Goal: Information Seeking & Learning: Learn about a topic

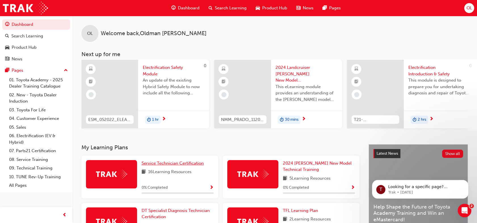
click at [160, 166] on span "Service Technician Certification" at bounding box center [173, 163] width 62 height 5
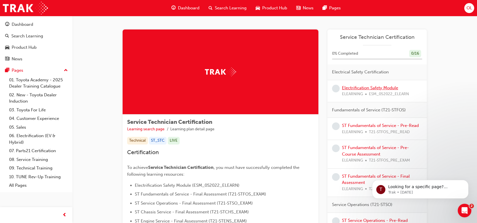
click at [363, 87] on link "Electrification Safety Module" at bounding box center [370, 87] width 56 height 5
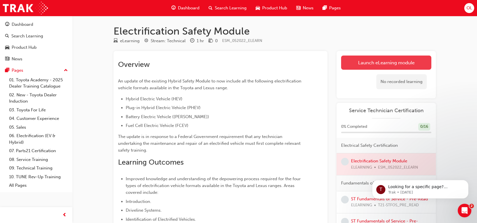
click at [395, 62] on link "Launch eLearning module" at bounding box center [386, 63] width 90 height 14
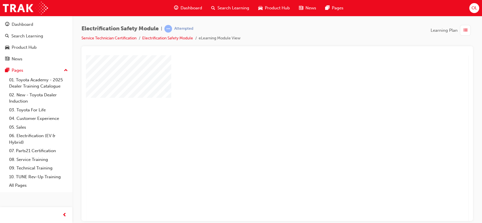
click at [261, 122] on div "play" at bounding box center [261, 122] width 0 height 0
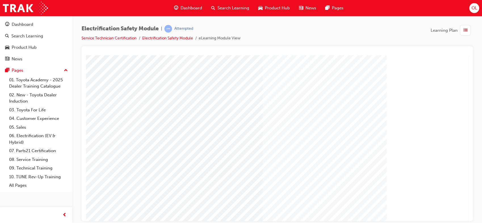
scroll to position [52, 0]
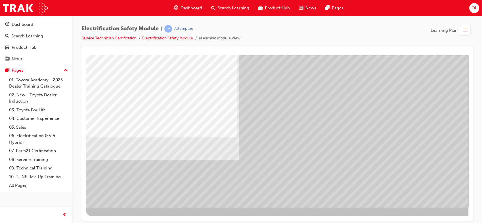
scroll to position [0, 0]
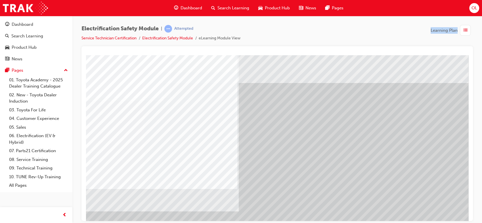
drag, startPoint x: 200, startPoint y: 31, endPoint x: 319, endPoint y: 46, distance: 120.0
click at [319, 46] on div "Electrification Safety Module | Attempted Service Technician Certification Elec…" at bounding box center [276, 112] width 391 height 175
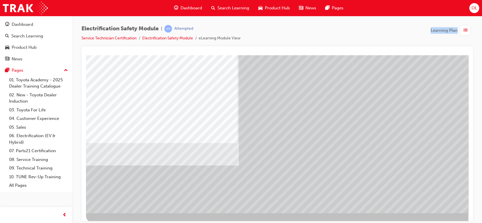
scroll to position [52, 0]
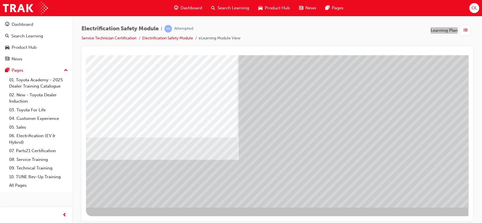
click at [454, 210] on div at bounding box center [279, 109] width 386 height 213
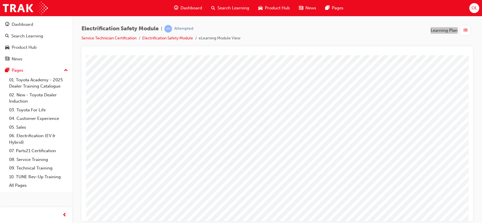
scroll to position [21, 0]
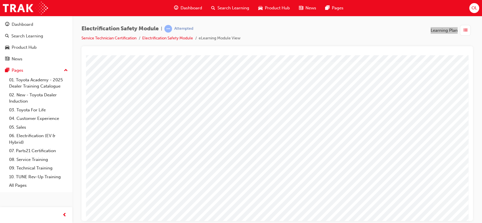
scroll to position [52, 0]
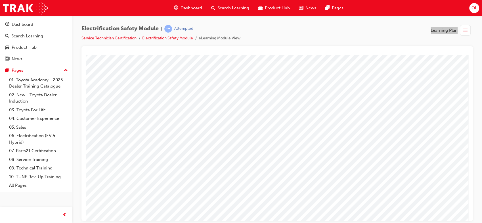
scroll to position [23, 0]
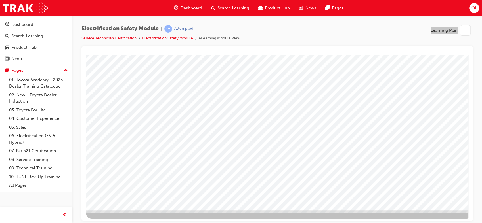
scroll to position [52, 0]
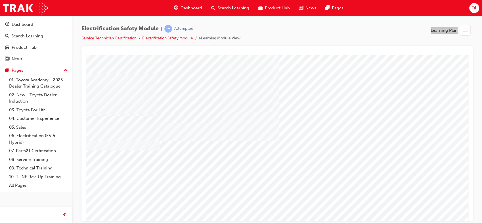
scroll to position [52, 0]
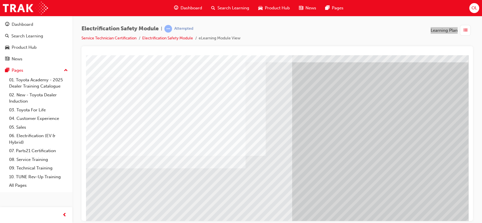
scroll to position [21, 1]
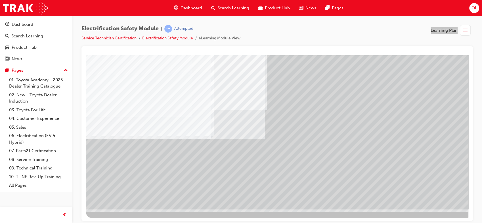
scroll to position [52, 0]
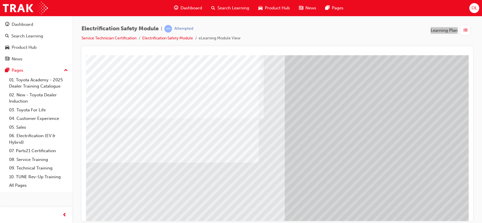
scroll to position [32, 0]
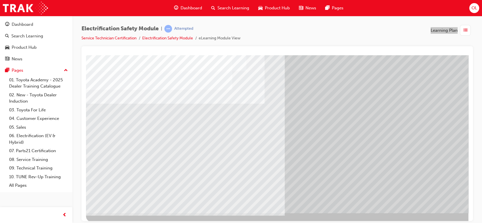
scroll to position [52, 0]
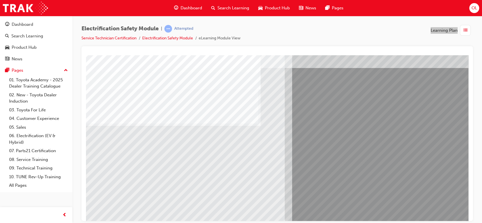
scroll to position [26, 0]
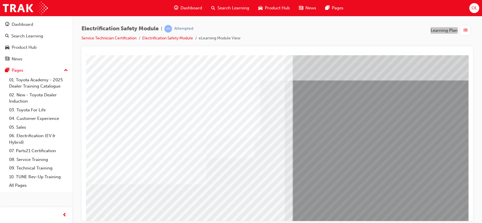
scroll to position [14, 0]
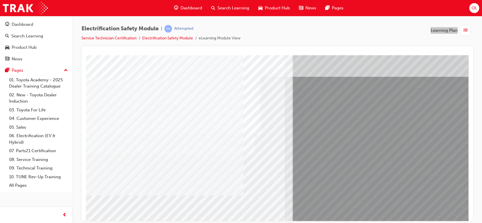
scroll to position [52, 0]
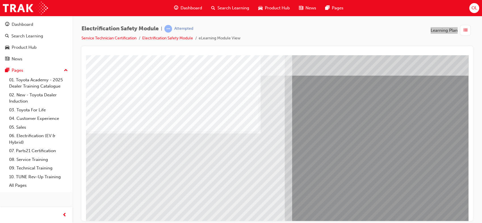
scroll to position [19, 0]
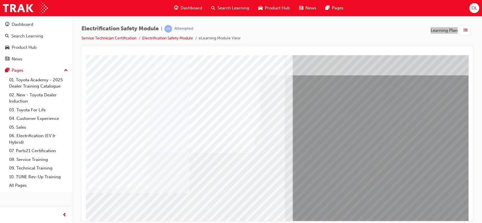
drag, startPoint x: 132, startPoint y: 187, endPoint x: 177, endPoint y: 176, distance: 46.9
click at [177, 176] on div "multistate" at bounding box center [279, 138] width 386 height 204
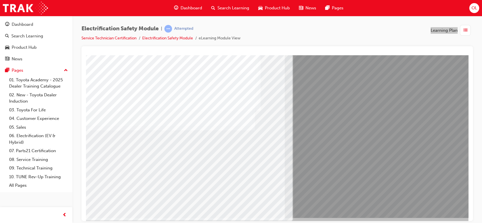
scroll to position [52, 0]
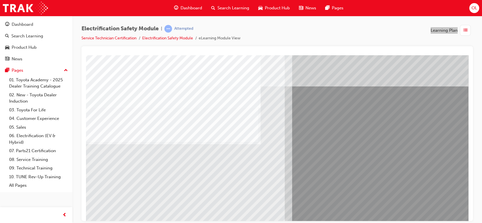
scroll to position [23, 0]
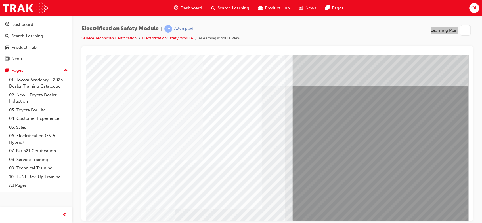
scroll to position [8, 0]
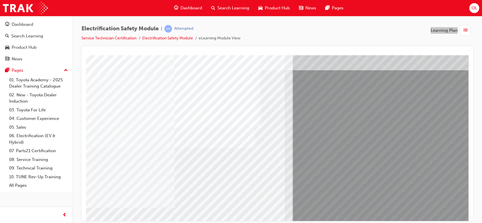
scroll to position [25, 0]
click at [171, 223] on html "Your version of Internet Explorer is outdated and not supported. Please upgrade…" at bounding box center [241, 111] width 482 height 223
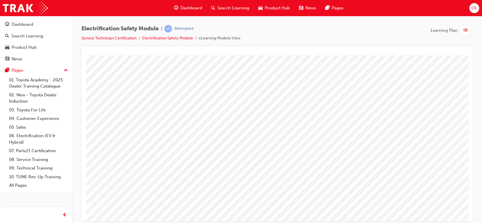
scroll to position [27, 0]
drag, startPoint x: 285, startPoint y: 68, endPoint x: 278, endPoint y: 74, distance: 9.8
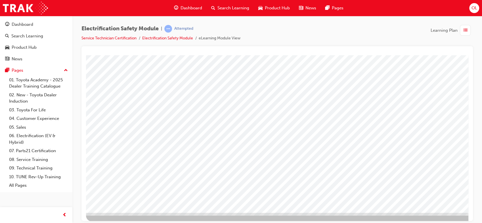
scroll to position [49, 0]
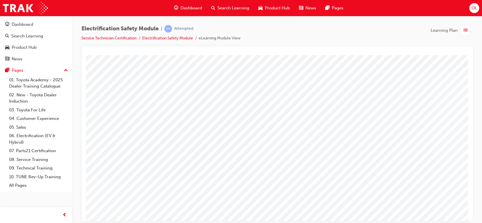
scroll to position [52, 9]
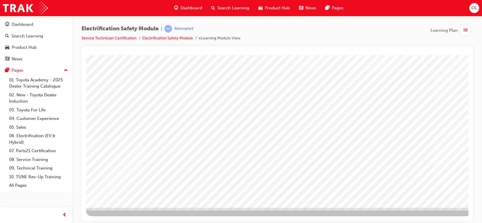
scroll to position [51, 0]
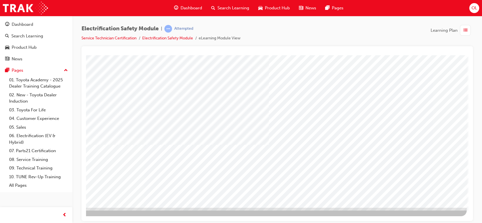
scroll to position [52, 6]
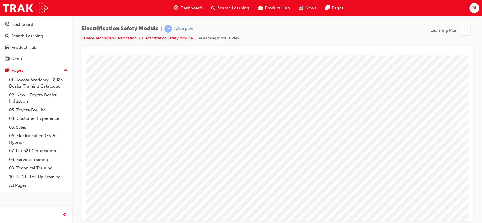
scroll to position [14, 0]
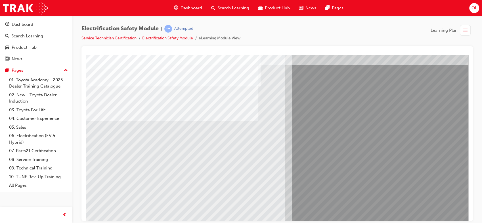
scroll to position [30, 0]
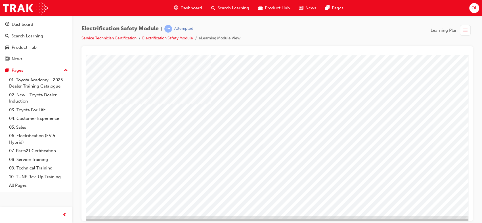
scroll to position [44, 0]
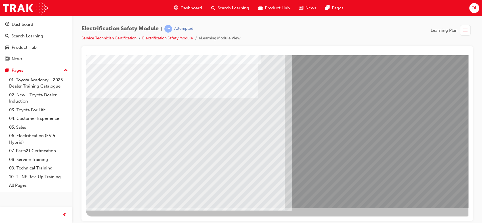
scroll to position [52, 0]
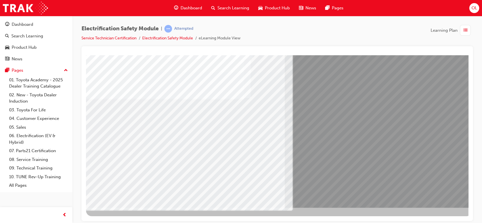
drag, startPoint x: 139, startPoint y: 159, endPoint x: 178, endPoint y: 157, distance: 39.0
click at [178, 157] on div "multistate" at bounding box center [279, 105] width 386 height 204
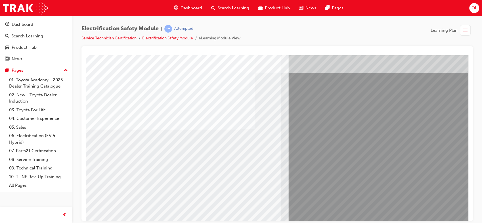
scroll to position [52, 9]
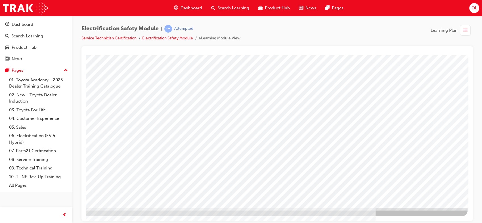
scroll to position [52, 0]
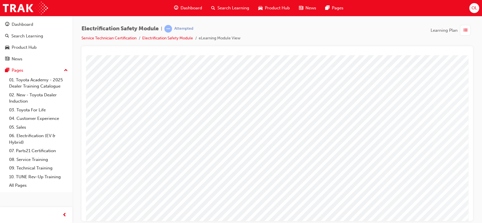
scroll to position [52, 1]
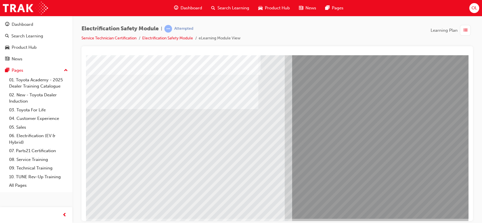
scroll to position [41, 0]
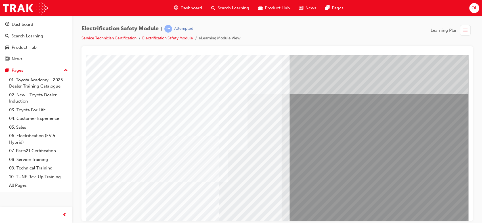
scroll to position [0, 5]
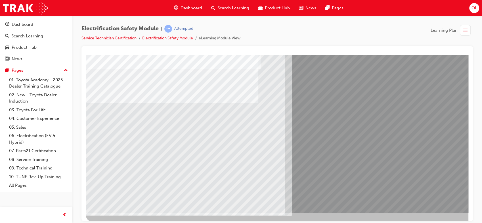
scroll to position [48, 0]
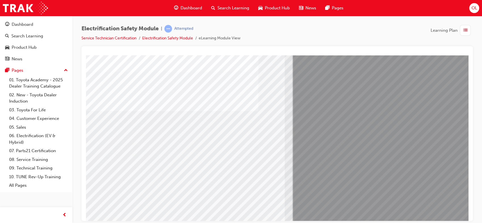
scroll to position [39, 0]
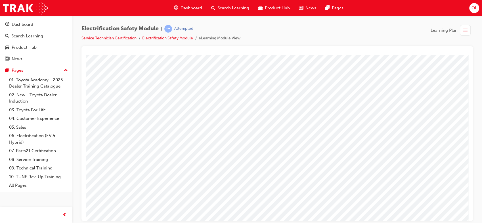
scroll to position [52, 0]
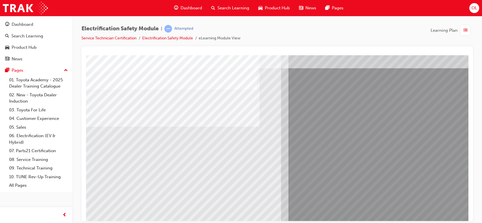
scroll to position [27, 9]
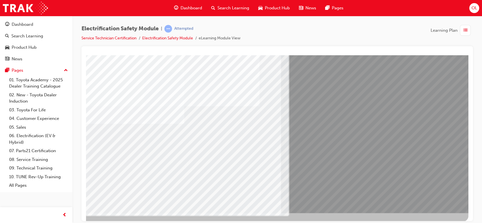
scroll to position [52, 9]
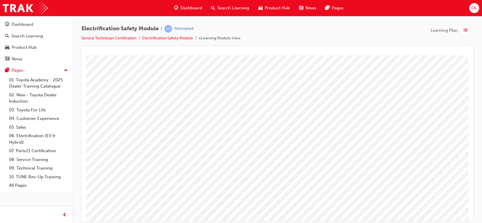
scroll to position [52, 0]
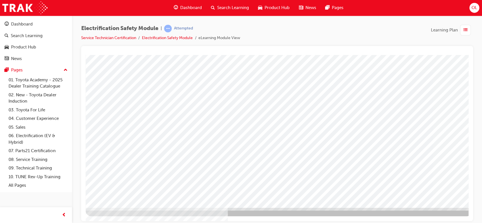
scroll to position [0, 0]
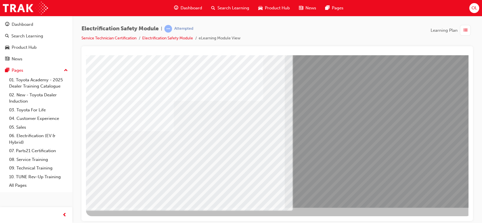
drag, startPoint x: 153, startPoint y: 169, endPoint x: 179, endPoint y: 168, distance: 26.4
click at [179, 168] on div "multistate" at bounding box center [279, 105] width 386 height 204
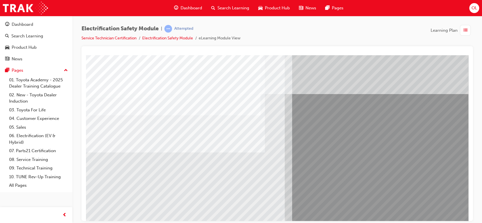
scroll to position [52, 9]
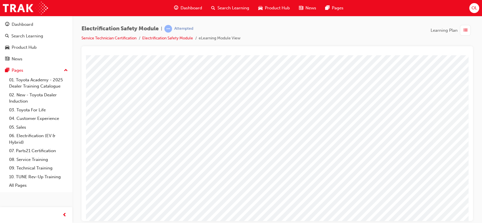
scroll to position [52, 0]
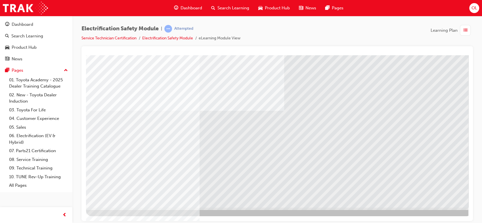
drag, startPoint x: 427, startPoint y: 197, endPoint x: 430, endPoint y: 197, distance: 3.1
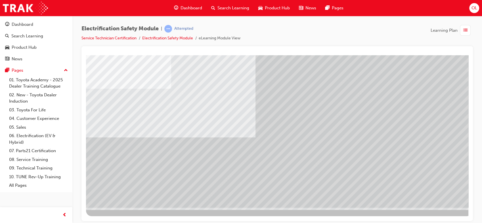
drag, startPoint x: 329, startPoint y: 96, endPoint x: 425, endPoint y: 183, distance: 129.7
click at [425, 183] on div "Navigation" at bounding box center [279, 105] width 386 height 204
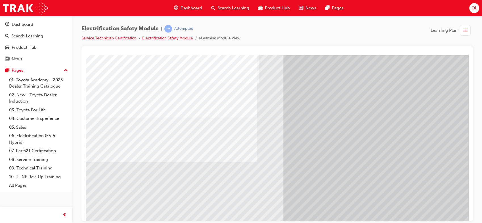
scroll to position [33, 1]
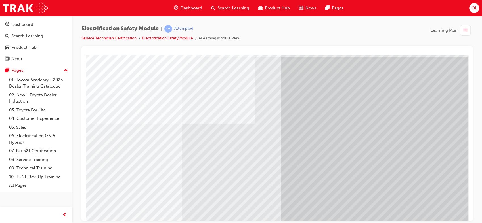
scroll to position [52, 6]
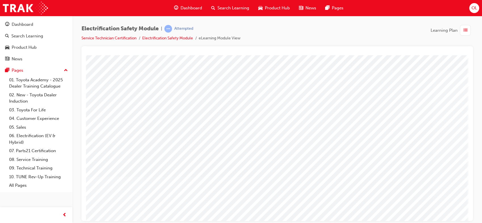
scroll to position [52, 9]
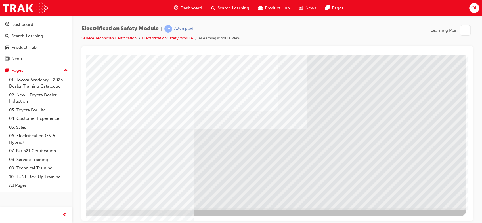
drag, startPoint x: 392, startPoint y: 164, endPoint x: 413, endPoint y: 196, distance: 37.9
click at [413, 196] on div "multistate" at bounding box center [273, 105] width 386 height 204
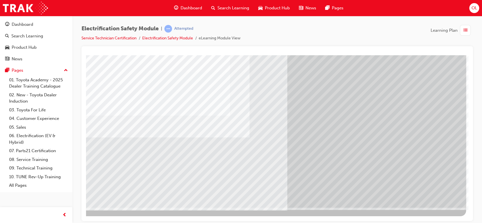
scroll to position [0, 0]
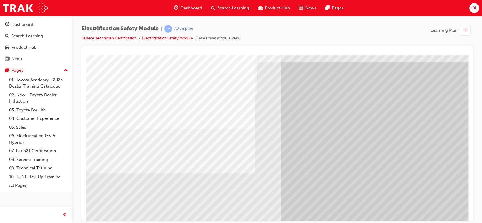
scroll to position [22, 9]
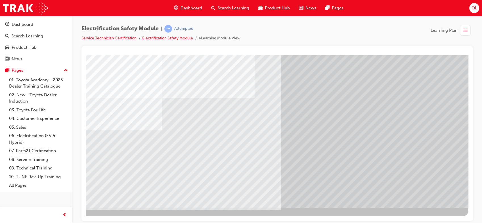
scroll to position [51, 4]
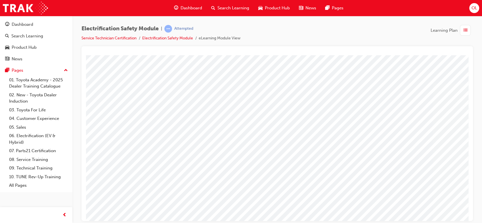
scroll to position [0, 0]
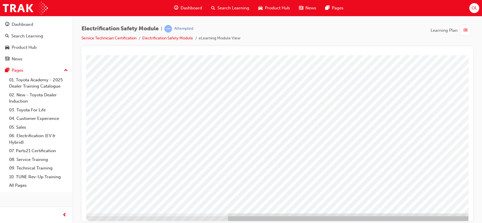
scroll to position [45, 0]
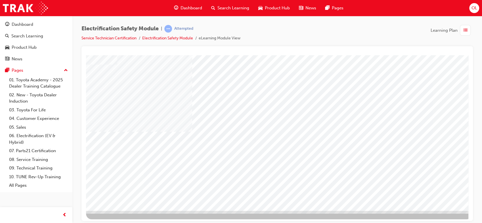
scroll to position [49, 0]
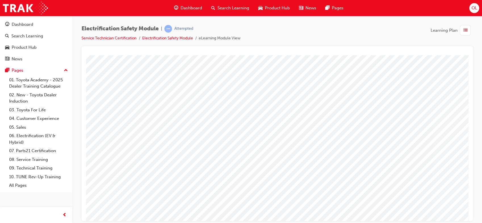
scroll to position [52, 1]
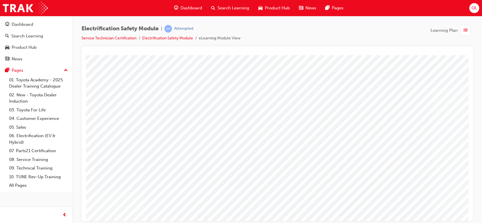
scroll to position [52, 0]
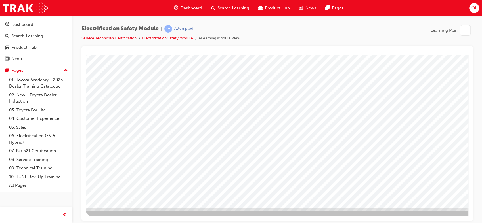
drag, startPoint x: 435, startPoint y: 195, endPoint x: 420, endPoint y: 206, distance: 19.3
click at [420, 206] on div at bounding box center [279, 105] width 386 height 204
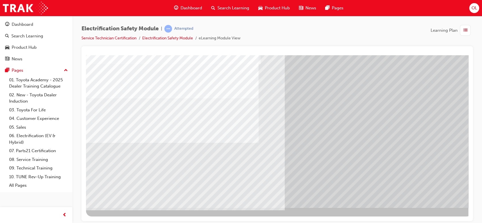
scroll to position [0, 0]
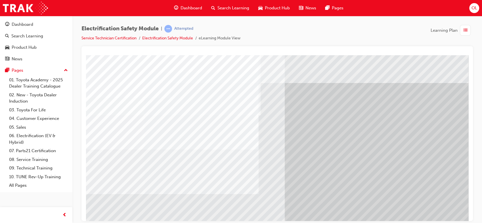
drag, startPoint x: 438, startPoint y: 193, endPoint x: 115, endPoint y: 200, distance: 323.0
click at [115, 200] on div "multistate" at bounding box center [279, 157] width 386 height 204
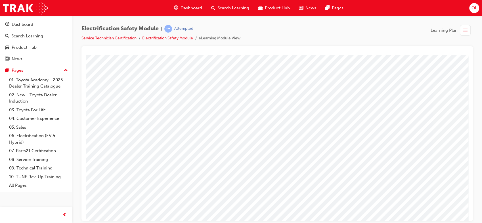
scroll to position [0, 0]
drag, startPoint x: 103, startPoint y: 78, endPoint x: 0, endPoint y: 120, distance: 111.2
click at [0, 120] on div "Dashboard Search Learning Product Hub News Pages Pages 01. Toyota Academy - 202…" at bounding box center [36, 104] width 72 height 176
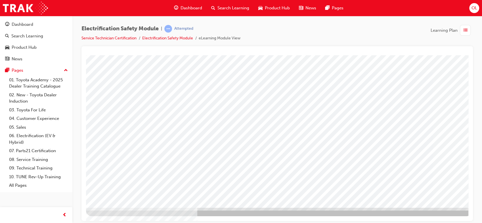
drag, startPoint x: 428, startPoint y: 192, endPoint x: 393, endPoint y: 197, distance: 35.5
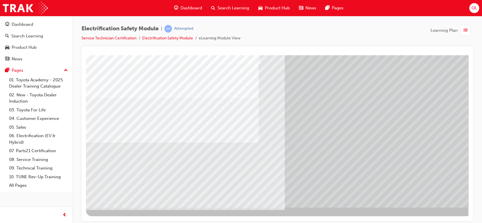
scroll to position [0, 0]
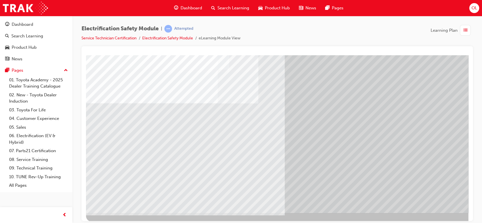
scroll to position [52, 0]
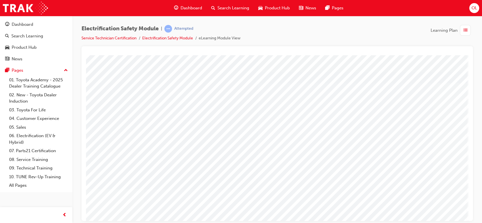
scroll to position [52, 9]
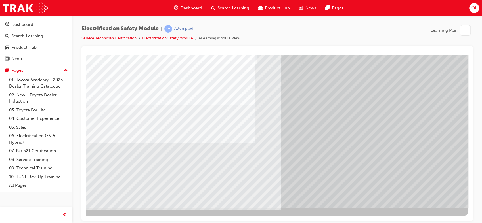
scroll to position [0, 0]
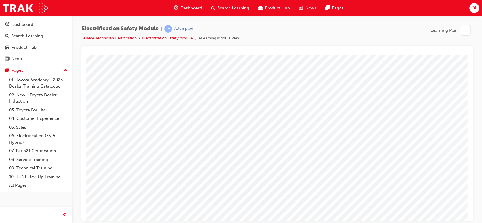
scroll to position [52, 6]
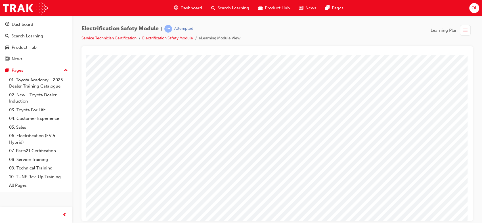
scroll to position [35, 6]
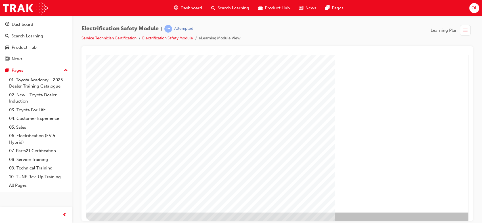
scroll to position [52, 0]
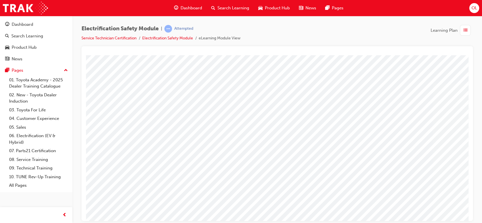
scroll to position [52, 9]
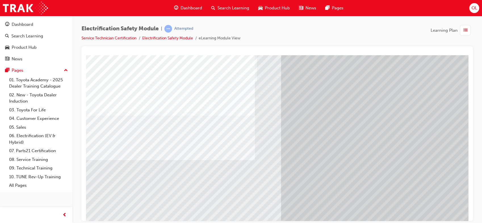
scroll to position [35, 6]
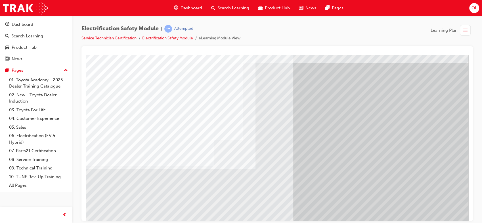
scroll to position [52, 0]
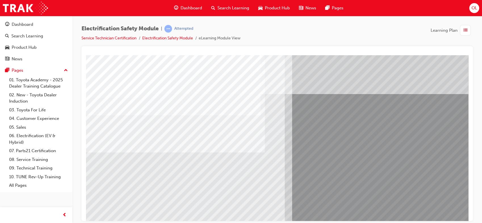
scroll to position [0, 0]
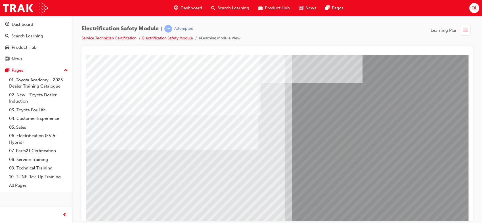
scroll to position [0, 0]
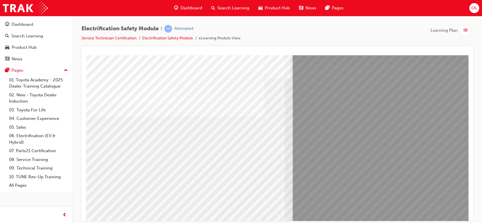
scroll to position [34, 0]
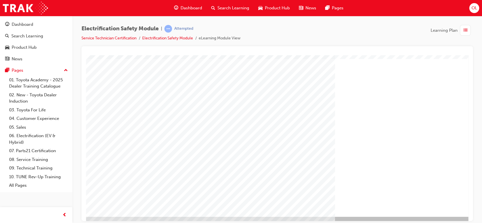
scroll to position [43, 0]
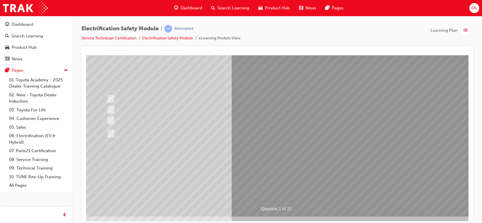
scroll to position [0, 0]
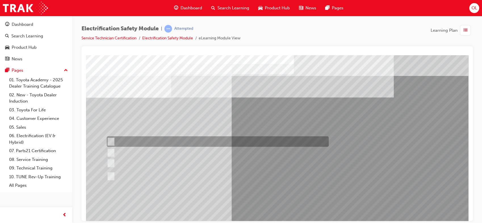
click at [130, 139] on div at bounding box center [216, 141] width 222 height 10
radio input "true"
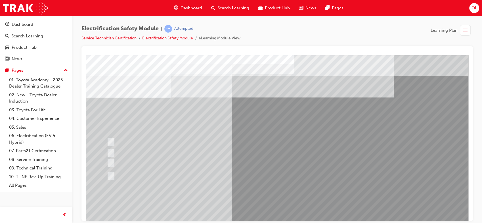
scroll to position [52, 0]
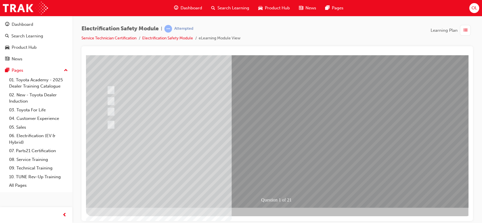
drag, startPoint x: 250, startPoint y: 148, endPoint x: 246, endPoint y: 157, distance: 9.9
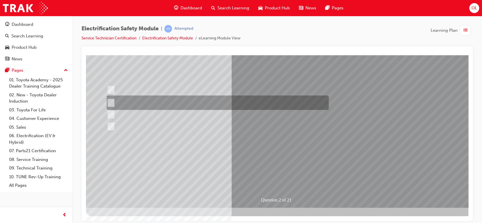
scroll to position [0, 0]
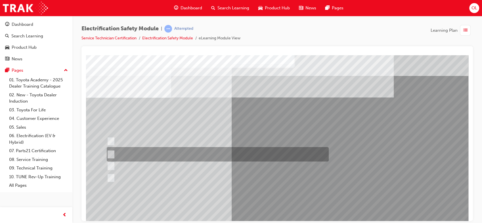
click at [246, 157] on div at bounding box center [216, 154] width 222 height 14
radio input "true"
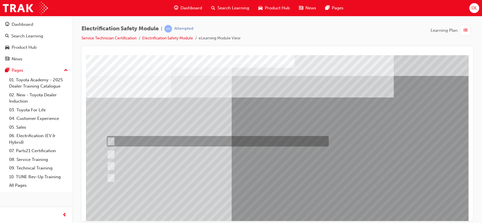
click at [113, 136] on div at bounding box center [216, 141] width 222 height 10
radio input "true"
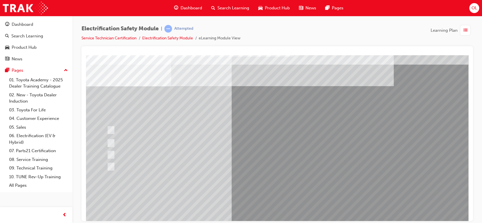
scroll to position [11, 0]
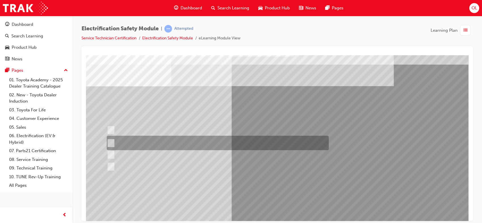
click at [110, 140] on input "The Battery Electric uses AC & DC charging capability and has no petrol engine." at bounding box center [110, 143] width 6 height 6
radio input "true"
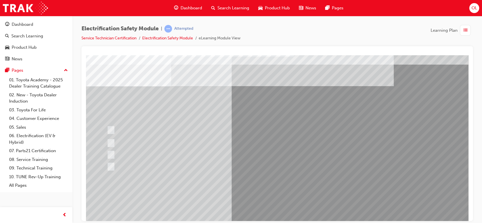
scroll to position [32, 0]
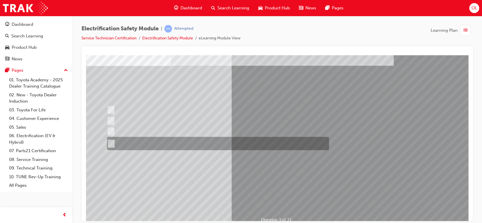
click at [111, 144] on input "The FCEV produces electric power via a Fuel Cell Stack supporting the Hybrid ba…" at bounding box center [110, 144] width 6 height 6
radio input "true"
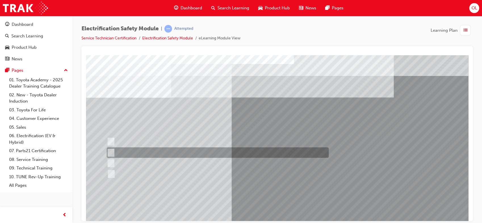
click at [110, 152] on input "EV or H2 labels on the License Plate." at bounding box center [109, 153] width 6 height 6
checkbox input "true"
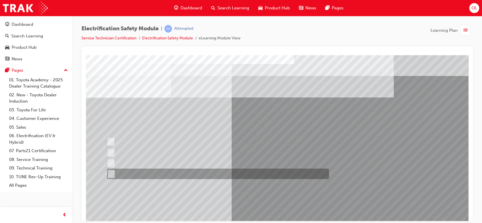
click at [113, 172] on div at bounding box center [217, 174] width 222 height 10
checkbox input "true"
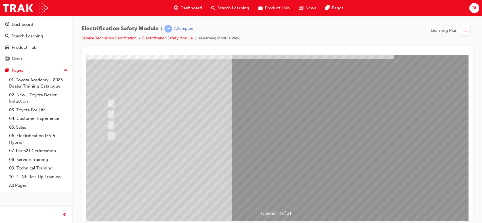
scroll to position [39, 0]
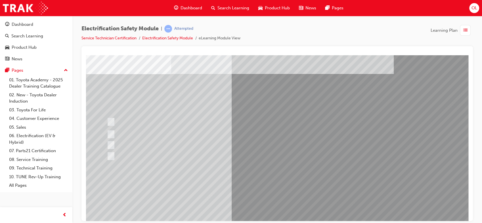
scroll to position [27, 0]
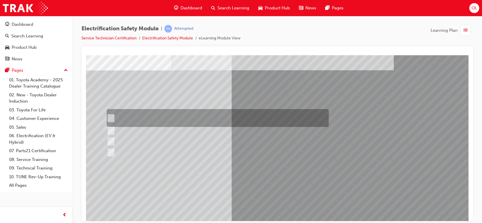
click at [109, 118] on input "The READY light will illuminate when the vehicle is turned on and ready to driv…" at bounding box center [109, 118] width 6 height 6
checkbox input "true"
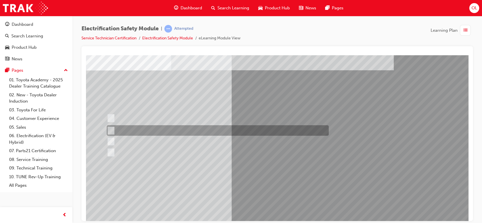
click at [111, 130] on input "The Main Display will show the power flow for the driveline." at bounding box center [109, 131] width 6 height 6
checkbox input "true"
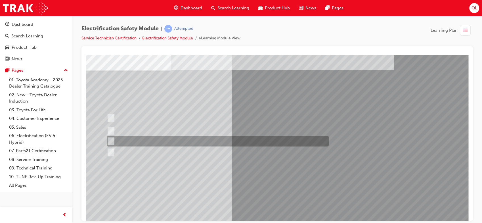
click at [111, 139] on input "Vehicle Motive Force selection types illuminated e.g. (EV/HV)." at bounding box center [109, 141] width 6 height 6
checkbox input "true"
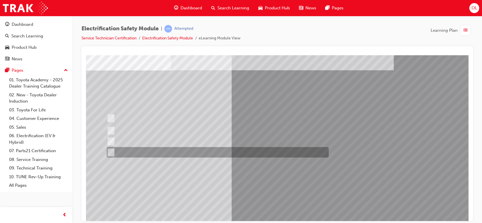
click at [112, 153] on input "Battery Level indicator (State of Charge)." at bounding box center [109, 153] width 6 height 6
checkbox input "true"
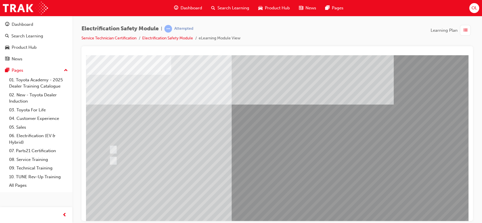
scroll to position [23, 0]
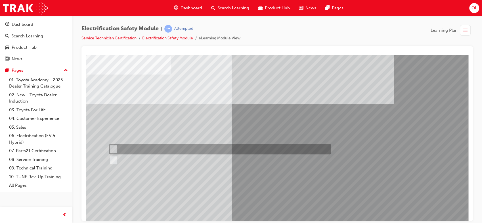
click at [112, 148] on input "True" at bounding box center [112, 149] width 6 height 6
radio input "true"
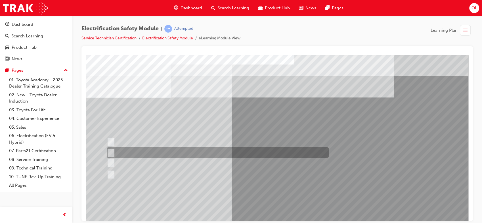
click at [109, 152] on input "Be detected and the system will shut down." at bounding box center [110, 153] width 6 height 6
radio input "true"
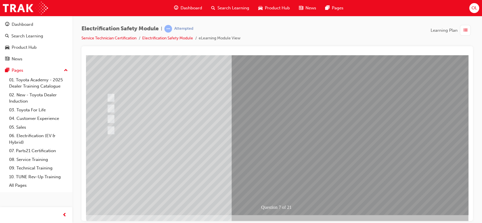
scroll to position [45, 0]
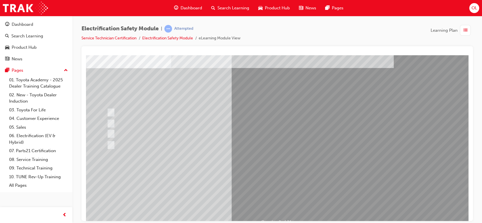
scroll to position [30, 0]
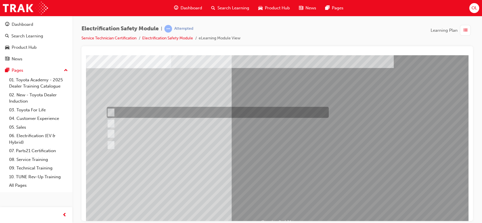
click at [113, 112] on div at bounding box center [216, 112] width 222 height 11
radio input "true"
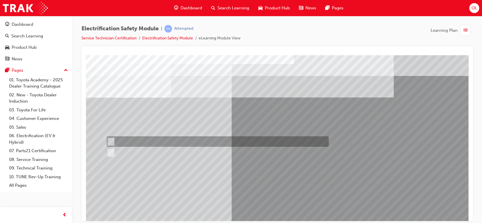
click at [111, 141] on input "True" at bounding box center [110, 142] width 6 height 6
radio input "true"
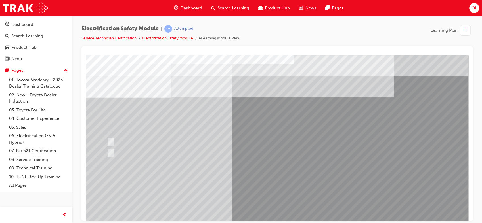
scroll to position [52, 0]
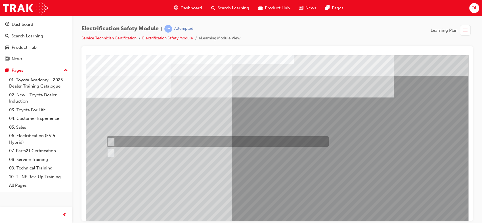
click at [112, 142] on input "False" at bounding box center [110, 142] width 6 height 6
radio input "true"
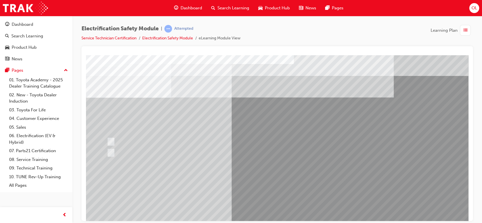
scroll to position [52, 0]
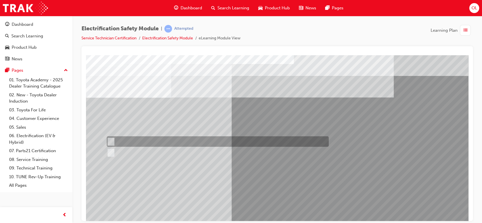
click at [111, 140] on input "True" at bounding box center [110, 142] width 6 height 6
radio input "true"
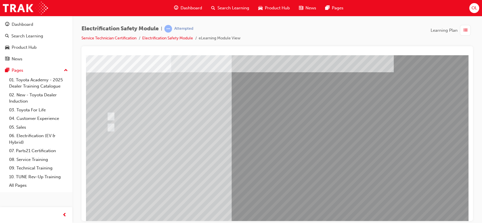
scroll to position [26, 0]
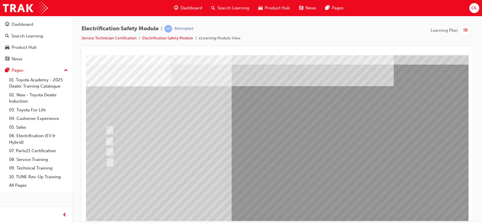
scroll to position [11, 0]
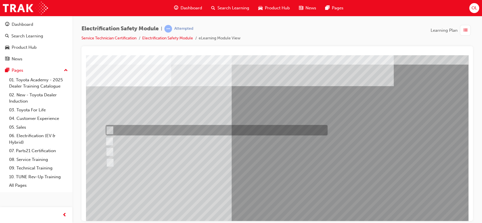
click at [111, 128] on input "In your pocket." at bounding box center [109, 130] width 6 height 6
radio input "true"
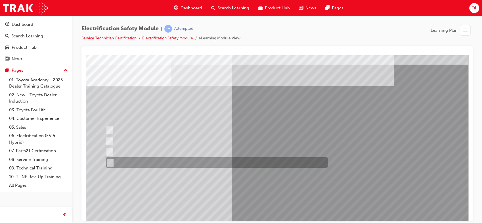
click at [109, 162] on input "None of the above." at bounding box center [109, 163] width 6 height 6
radio input "true"
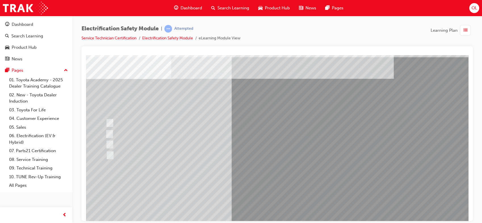
scroll to position [19, 0]
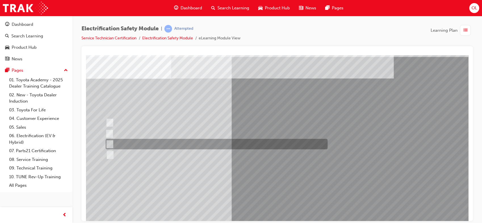
click at [116, 145] on div at bounding box center [215, 144] width 222 height 10
radio input "true"
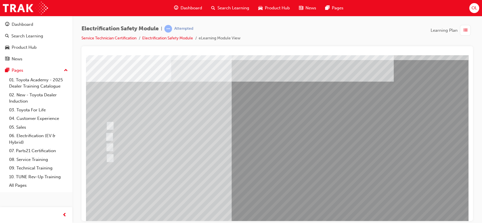
scroll to position [26, 0]
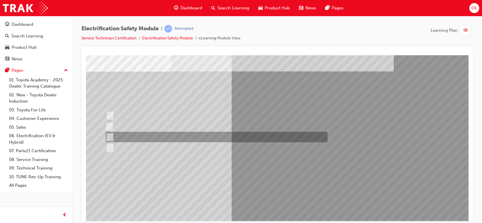
click at [109, 133] on div at bounding box center [215, 137] width 222 height 10
radio input "true"
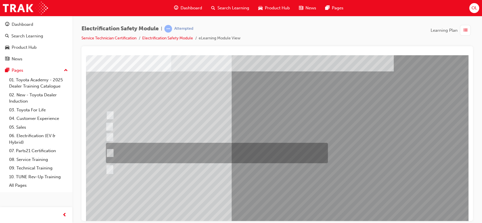
scroll to position [26, 0]
click at [111, 151] on input "The High Voltage Capacitor Terminal for 0 volts and the High Voltage Capacitor …" at bounding box center [109, 153] width 6 height 6
radio input "true"
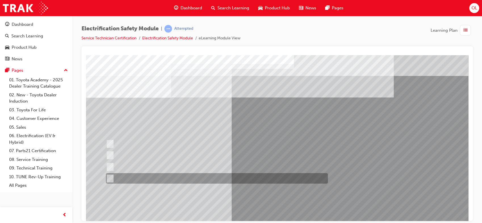
click at [110, 177] on input "Place a sign to alert others that the system is open." at bounding box center [109, 179] width 6 height 6
radio input "true"
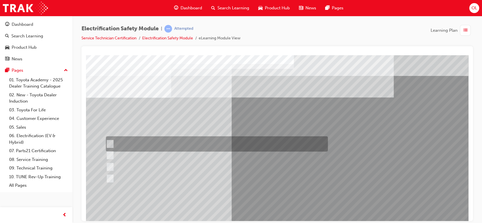
click at [109, 141] on input "Insulate the High Voltage Connector/Motor Side Cable Connection with Insulated …" at bounding box center [109, 144] width 6 height 6
radio input "true"
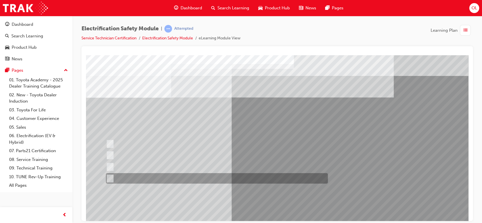
click at [109, 178] on input "Place a sign to alert others that the system is open." at bounding box center [109, 179] width 6 height 6
radio input "true"
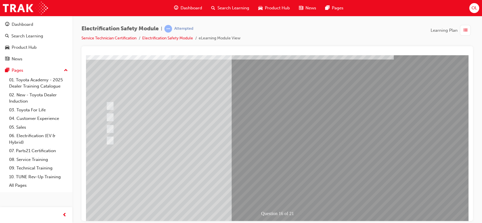
scroll to position [39, 0]
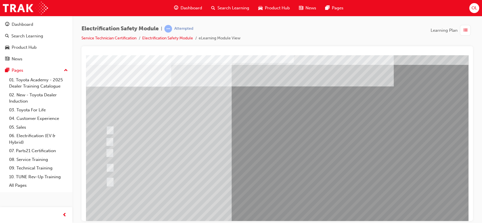
scroll to position [11, 0]
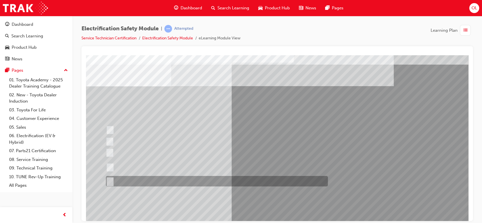
click at [143, 180] on div at bounding box center [215, 181] width 222 height 10
radio input "true"
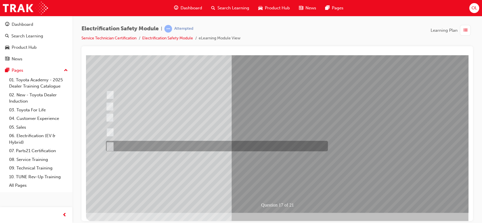
scroll to position [48, 0]
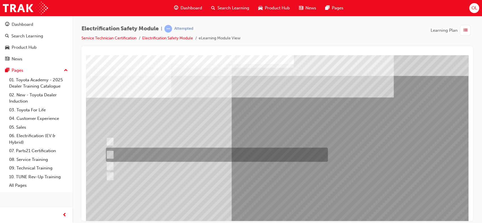
scroll to position [0, 0]
click at [120, 158] on div at bounding box center [215, 155] width 222 height 14
radio input "true"
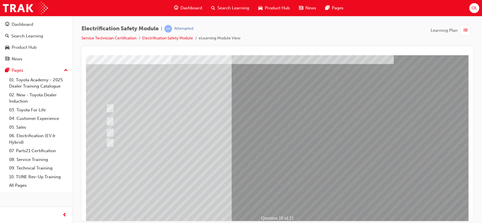
scroll to position [34, 0]
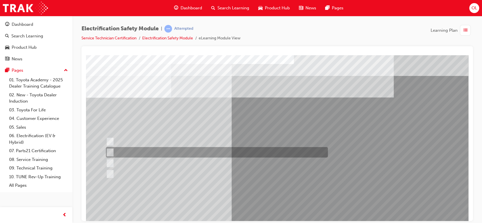
click at [134, 149] on div at bounding box center [215, 152] width 222 height 10
radio input "true"
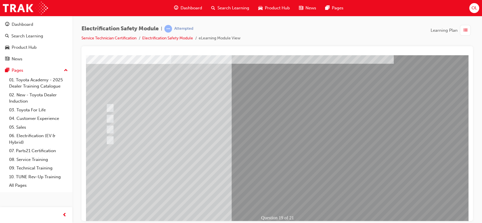
scroll to position [34, 0]
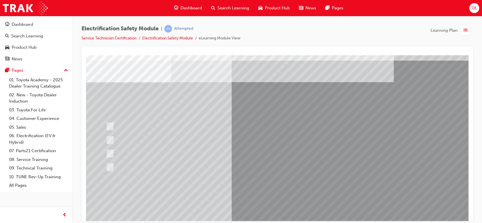
scroll to position [16, 0]
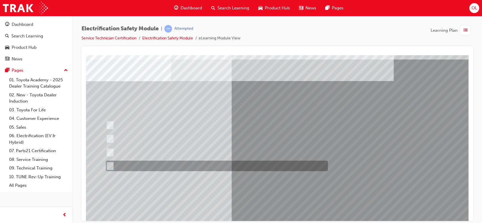
click at [147, 166] on div at bounding box center [215, 166] width 222 height 10
radio input "true"
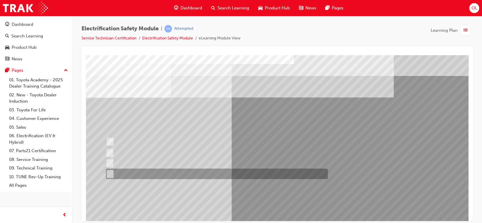
click at [174, 174] on div at bounding box center [215, 174] width 222 height 10
radio input "true"
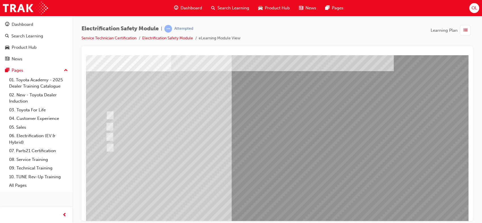
scroll to position [27, 0]
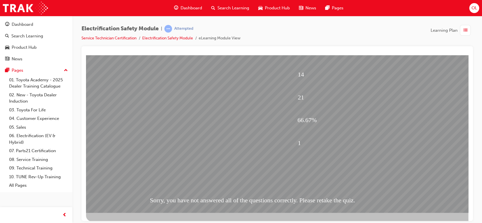
scroll to position [47, 0]
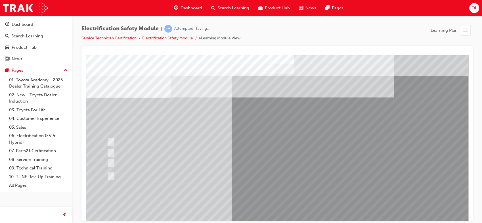
scroll to position [0, 0]
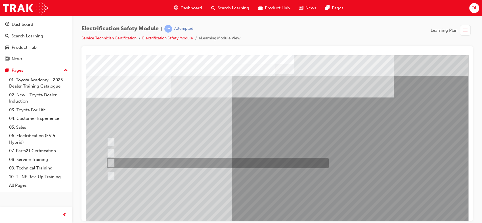
click at [109, 163] on input "The Plug-in Hybrid Electric does not use a petrol engine." at bounding box center [110, 163] width 6 height 6
radio input "true"
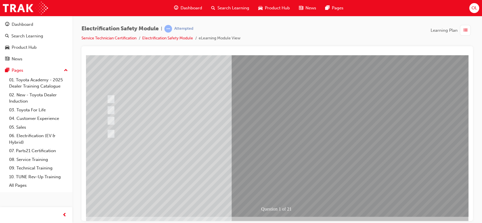
scroll to position [43, 0]
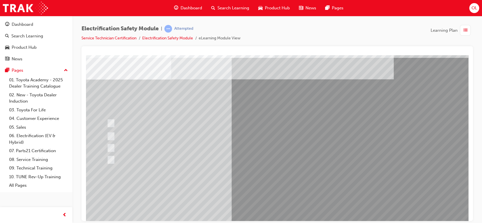
scroll to position [17, 0]
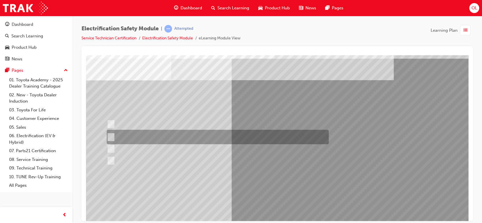
click at [109, 135] on input "The Battery Electric uses AC & DC charging capability and has no petrol engine." at bounding box center [110, 137] width 6 height 6
radio input "true"
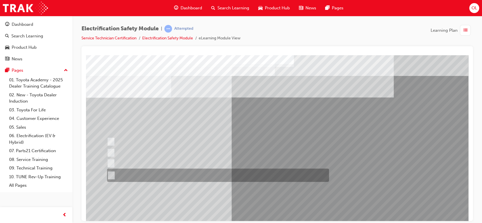
click at [111, 176] on input "The FCEV produces electric power via a Fuel Cell Stack supporting the Hybrid ba…" at bounding box center [110, 176] width 6 height 6
radio input "true"
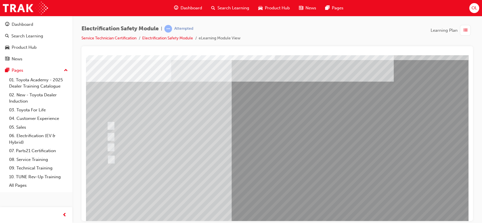
scroll to position [16, 0]
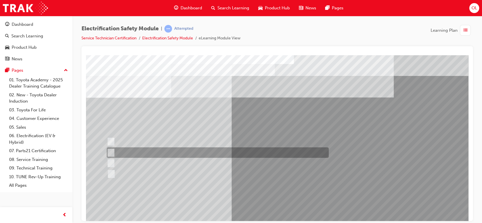
click at [111, 151] on input "EV or H2 labels on the License Plate." at bounding box center [109, 153] width 6 height 6
checkbox input "true"
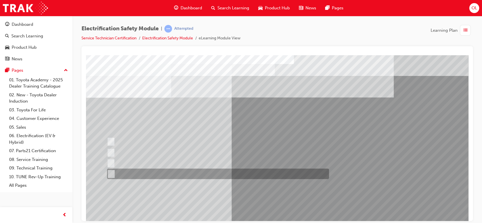
click at [111, 172] on input "Charge ports or H2 Filler Port in place of a Fuel Filler." at bounding box center [110, 174] width 6 height 6
checkbox input "true"
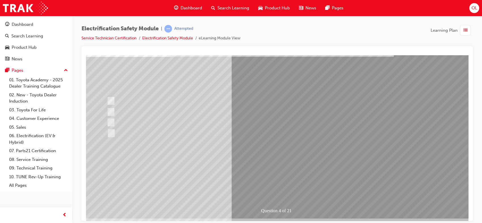
scroll to position [43, 0]
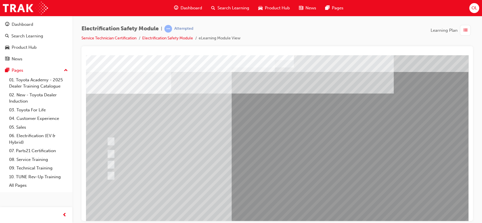
scroll to position [6, 0]
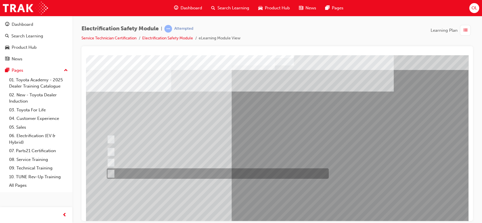
click at [111, 174] on input "Battery Level indicator (State of Charge)." at bounding box center [109, 174] width 6 height 6
checkbox input "true"
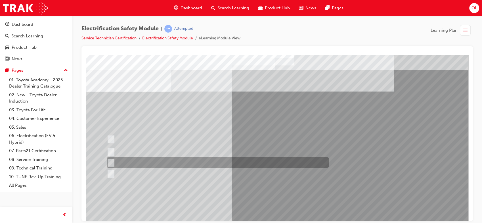
click at [114, 165] on div at bounding box center [216, 162] width 222 height 10
checkbox input "true"
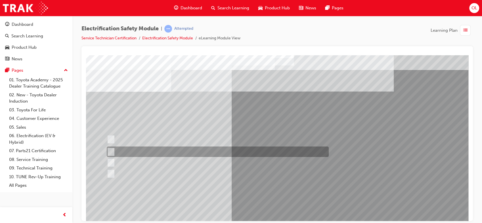
click at [110, 149] on input "The Main Display will show the power flow for the driveline." at bounding box center [109, 152] width 6 height 6
checkbox input "true"
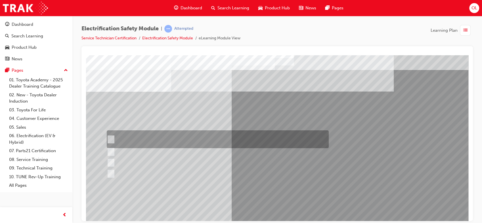
click at [110, 137] on input "The READY light will illuminate when the vehicle is turned on and ready to driv…" at bounding box center [109, 139] width 6 height 6
checkbox input "true"
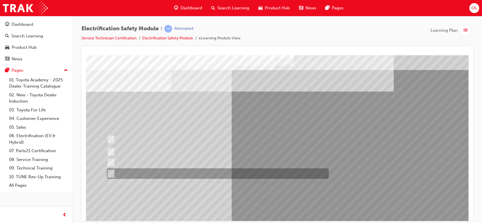
scroll to position [52, 0]
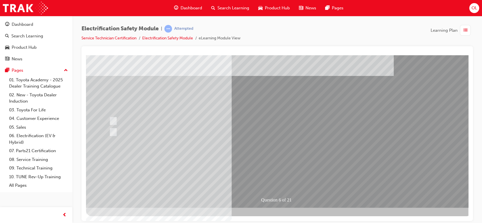
scroll to position [0, 0]
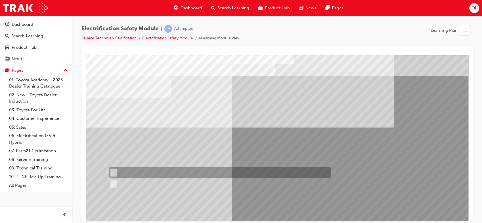
click at [116, 170] on div at bounding box center [219, 172] width 222 height 10
radio input "true"
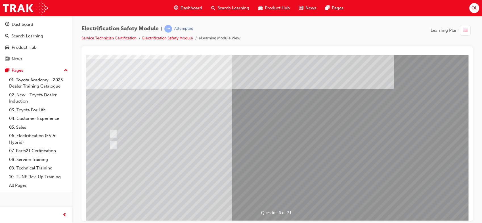
scroll to position [41, 0]
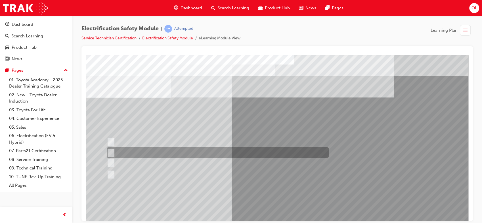
click at [112, 152] on input "Be detected and the system will shut down." at bounding box center [110, 153] width 6 height 6
radio input "true"
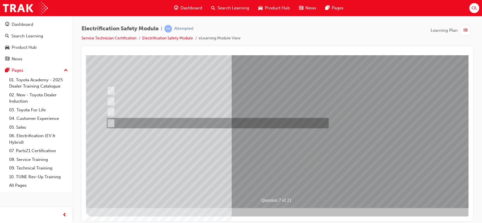
scroll to position [52, 0]
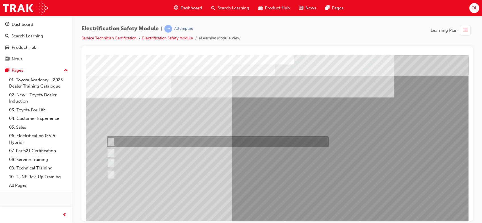
click at [112, 141] on input "Working on the High Voltage System." at bounding box center [110, 142] width 6 height 6
radio input "true"
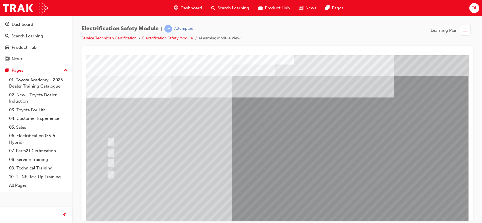
scroll to position [52, 0]
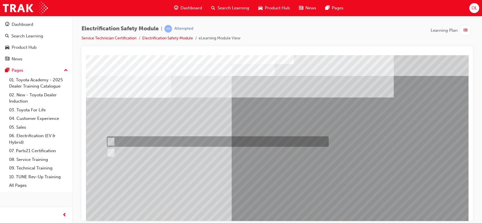
click at [118, 140] on div at bounding box center [216, 141] width 222 height 10
radio input "true"
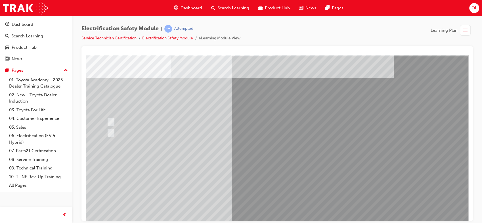
scroll to position [20, 0]
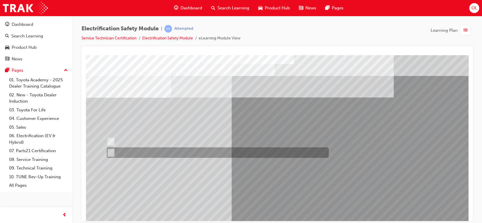
click at [123, 152] on div at bounding box center [216, 153] width 222 height 10
radio input "true"
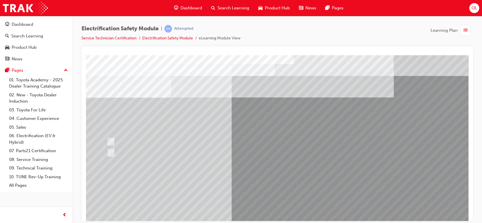
scroll to position [52, 0]
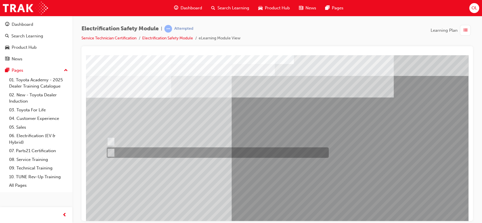
click at [111, 150] on input "False" at bounding box center [110, 153] width 6 height 6
radio input "true"
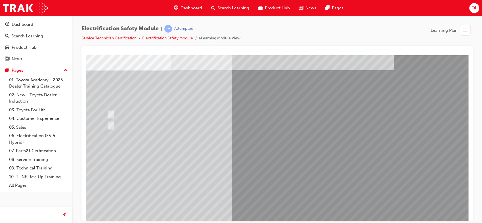
scroll to position [35, 0]
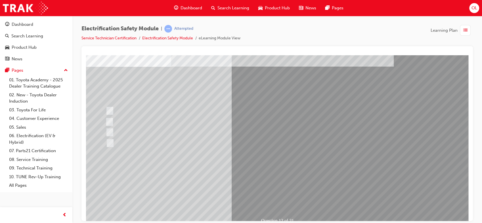
scroll to position [30, 0]
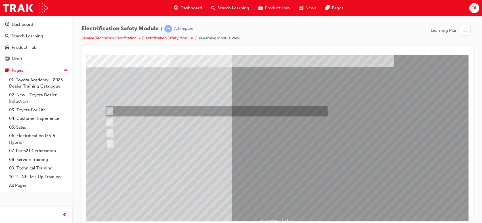
click at [108, 110] on input "In your pocket." at bounding box center [109, 111] width 6 height 6
radio input "true"
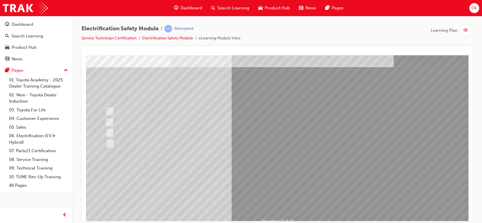
drag, startPoint x: 169, startPoint y: 130, endPoint x: 278, endPoint y: 199, distance: 129.3
click at [278, 199] on div "Question 12 of 21" at bounding box center [279, 127] width 386 height 204
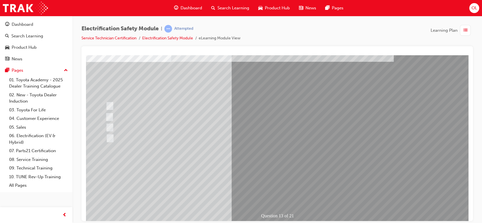
scroll to position [35, 0]
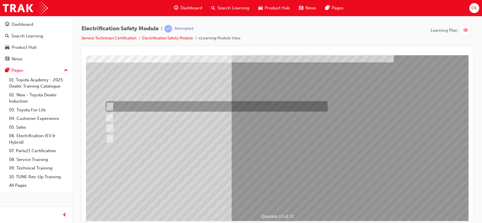
click at [110, 105] on input "Remove the Service Plug Grip" at bounding box center [109, 107] width 6 height 6
radio input "true"
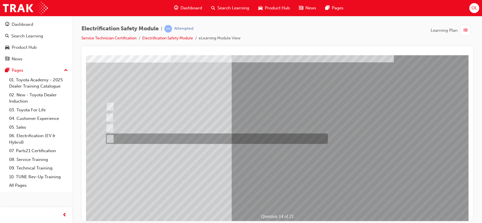
scroll to position [0, 0]
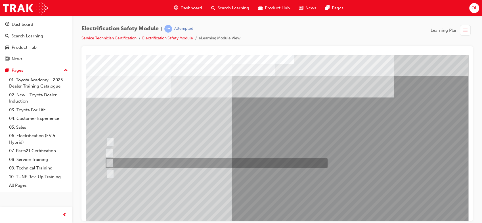
click at [111, 160] on input "10 minutes" at bounding box center [109, 163] width 6 height 6
radio input "true"
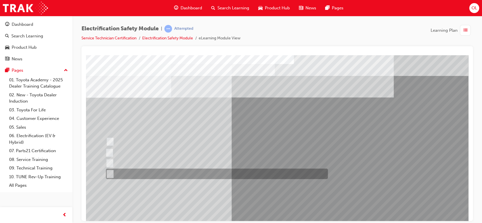
scroll to position [52, 0]
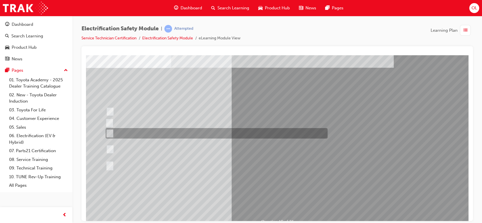
scroll to position [30, 0]
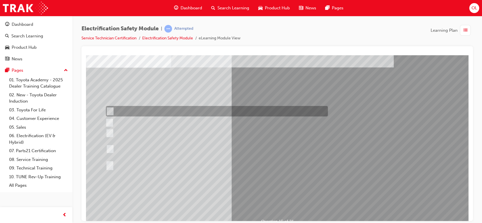
click at [113, 112] on div at bounding box center [215, 111] width 222 height 10
radio input "true"
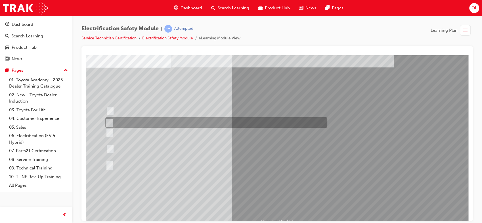
click at [110, 123] on input "The High Voltage Capacitor Terminal for 0 volts." at bounding box center [108, 123] width 6 height 6
radio input "true"
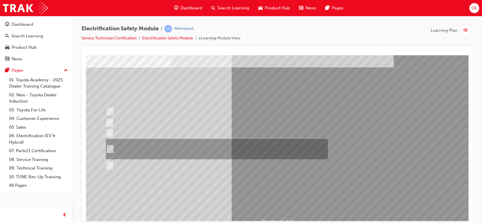
click at [109, 150] on input "The High Voltage Capacitor Terminal for 0 volts and the High Voltage Capacitor …" at bounding box center [109, 149] width 6 height 6
radio input "true"
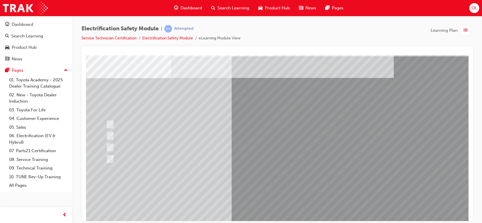
scroll to position [20, 0]
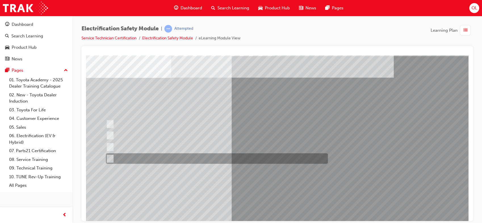
click at [110, 156] on input "Place a sign to alert others that the system is open." at bounding box center [109, 159] width 6 height 6
radio input "true"
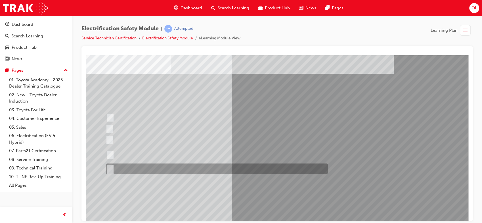
scroll to position [24, 0]
click at [149, 170] on div at bounding box center [215, 168] width 222 height 10
radio input "true"
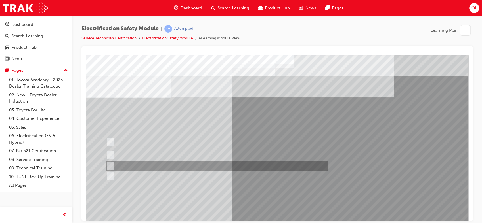
click at [146, 168] on div at bounding box center [215, 166] width 222 height 10
radio input "true"
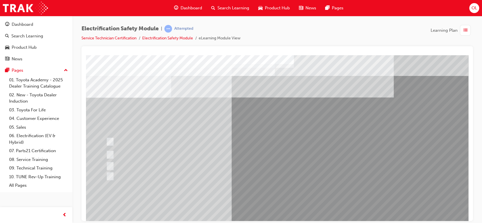
scroll to position [52, 0]
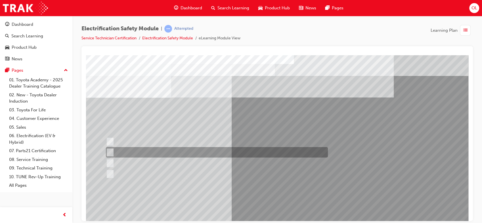
click at [123, 154] on div at bounding box center [215, 152] width 222 height 10
radio input "true"
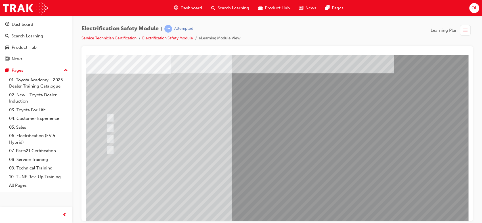
scroll to position [25, 0]
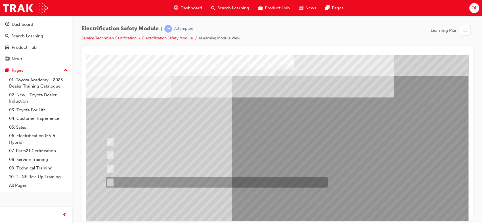
scroll to position [0, 0]
click at [203, 185] on div at bounding box center [215, 182] width 222 height 10
radio input "true"
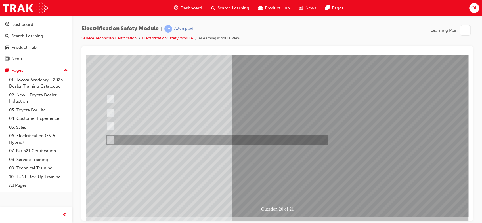
scroll to position [43, 0]
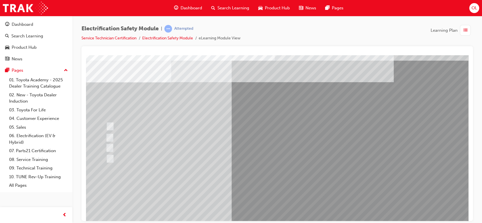
scroll to position [16, 0]
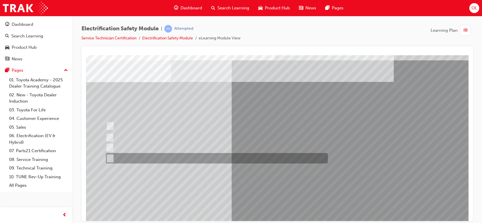
click at [208, 158] on div at bounding box center [215, 158] width 222 height 10
radio input "true"
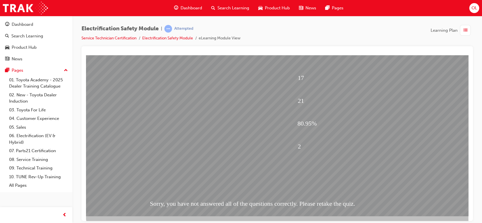
scroll to position [44, 0]
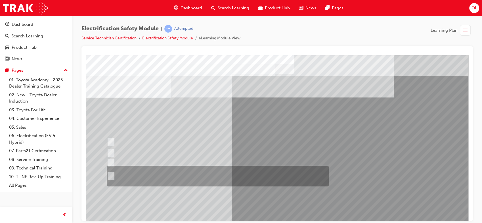
click at [132, 176] on div at bounding box center [216, 176] width 222 height 21
radio input "true"
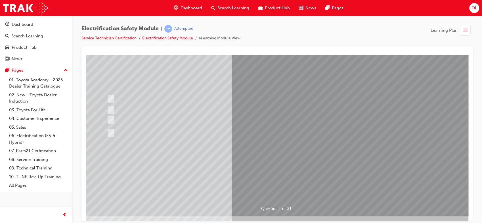
scroll to position [44, 0]
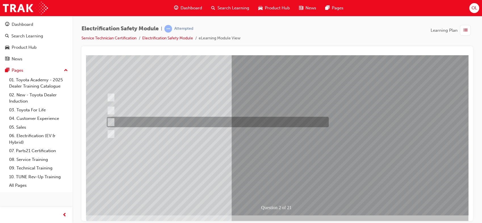
scroll to position [0, 0]
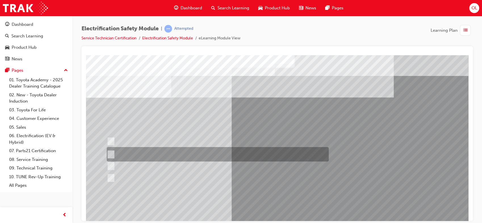
click at [112, 155] on input "The Battery Electric uses AC & DC charging capability and has no petrol engine." at bounding box center [110, 155] width 6 height 6
radio input "true"
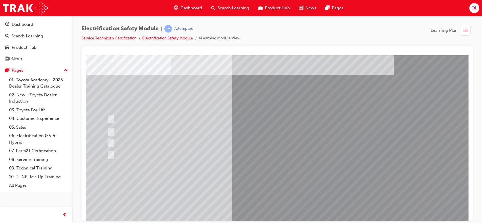
scroll to position [23, 0]
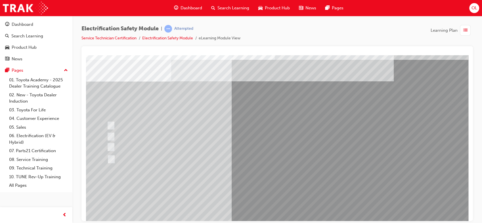
scroll to position [18, 0]
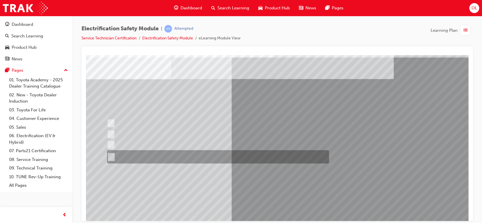
click at [168, 163] on div at bounding box center [217, 156] width 222 height 13
radio input "true"
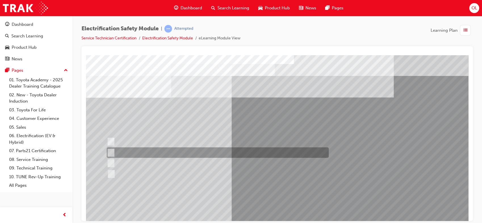
click at [139, 151] on div at bounding box center [216, 153] width 222 height 10
checkbox input "true"
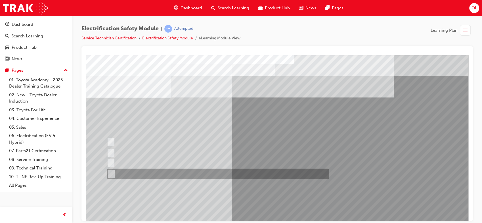
click at [142, 173] on div at bounding box center [217, 174] width 222 height 10
checkbox input "true"
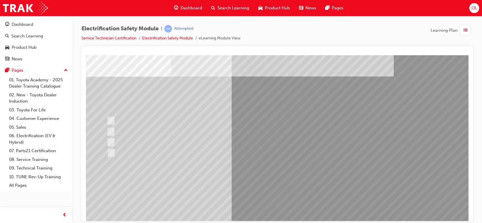
scroll to position [21, 0]
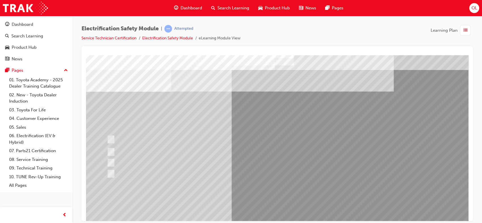
scroll to position [7, 0]
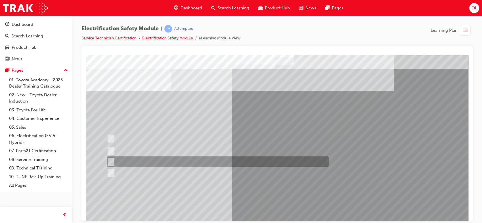
drag, startPoint x: 125, startPoint y: 172, endPoint x: 132, endPoint y: 160, distance: 13.3
click at [132, 160] on div "Question 5 of 21" at bounding box center [279, 150] width 386 height 204
click at [132, 160] on div at bounding box center [216, 162] width 222 height 10
checkbox input "false"
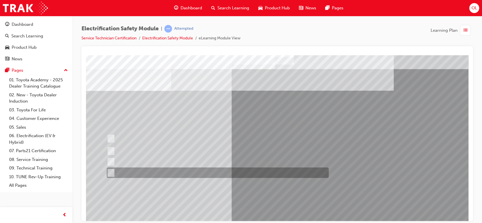
click at [110, 170] on input "Battery Level indicator (State of Charge)." at bounding box center [109, 173] width 6 height 6
checkbox input "true"
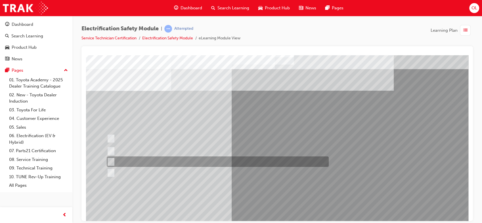
click at [111, 159] on input "Vehicle Motive Force selection types illuminated e.g. (EV/HV)." at bounding box center [109, 162] width 6 height 6
checkbox input "true"
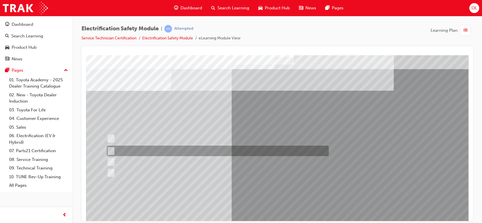
click at [107, 146] on div at bounding box center [216, 151] width 222 height 10
checkbox input "true"
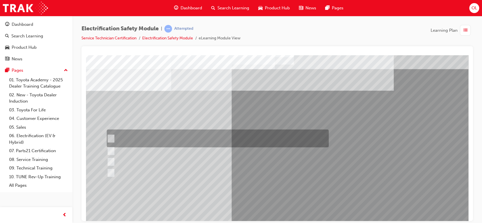
click at [111, 136] on input "The READY light will illuminate when the vehicle is turned on and ready to driv…" at bounding box center [109, 139] width 6 height 6
checkbox input "true"
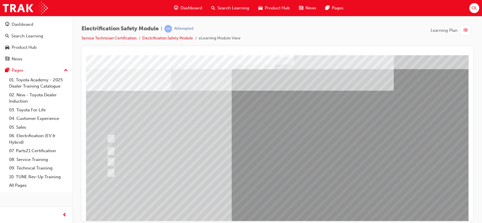
scroll to position [52, 0]
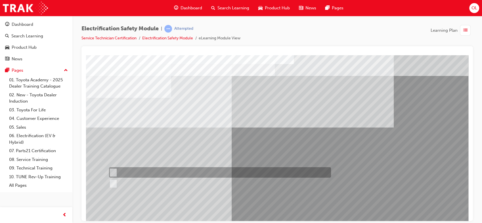
click at [113, 171] on input "True" at bounding box center [112, 173] width 6 height 6
radio input "true"
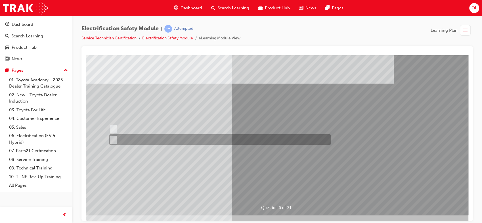
scroll to position [44, 0]
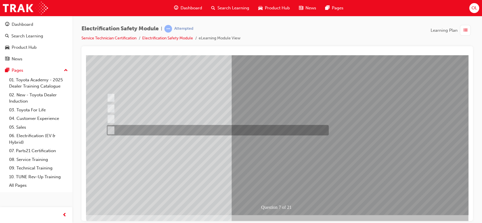
scroll to position [0, 0]
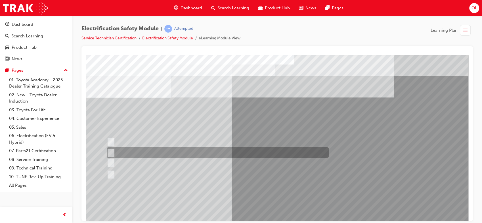
click at [111, 154] on input "Be detected and the system will shut down." at bounding box center [110, 153] width 6 height 6
radio input "true"
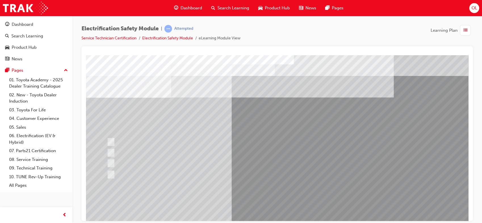
scroll to position [52, 0]
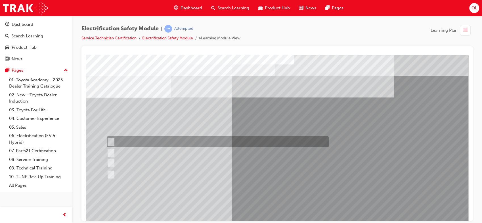
click at [111, 140] on input "Working on the High Voltage System." at bounding box center [110, 142] width 6 height 6
radio input "true"
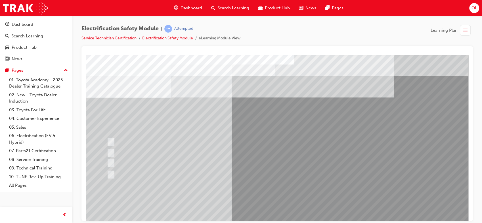
scroll to position [52, 0]
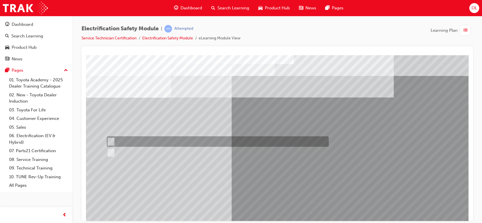
click at [113, 142] on input "True" at bounding box center [110, 142] width 6 height 6
radio input "true"
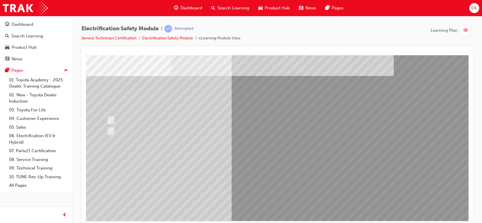
scroll to position [22, 0]
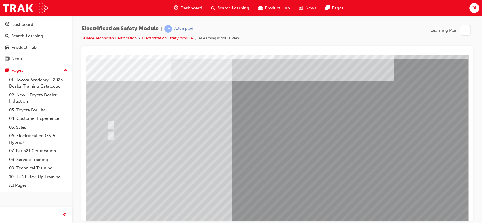
scroll to position [17, 0]
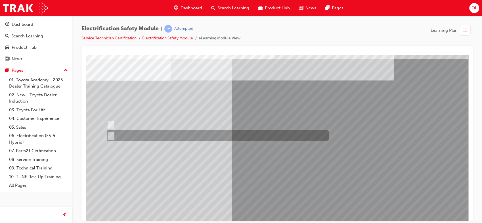
click at [111, 135] on input "True" at bounding box center [110, 136] width 6 height 6
radio input "true"
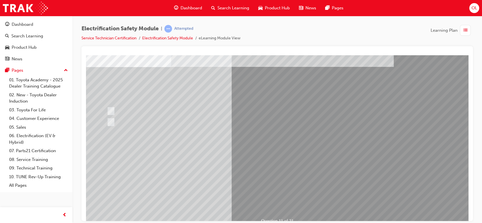
scroll to position [31, 0]
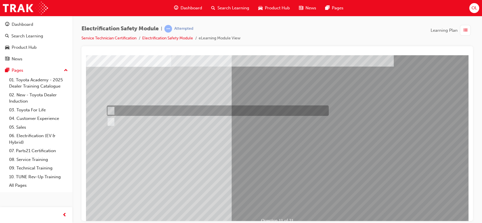
click at [113, 110] on input "True" at bounding box center [110, 111] width 6 height 6
radio input "true"
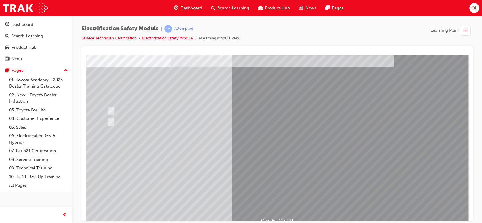
click at [234, 174] on div "Question 11 of 21" at bounding box center [279, 126] width 386 height 204
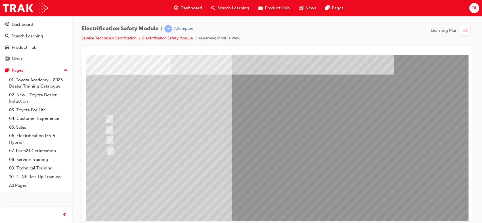
scroll to position [24, 0]
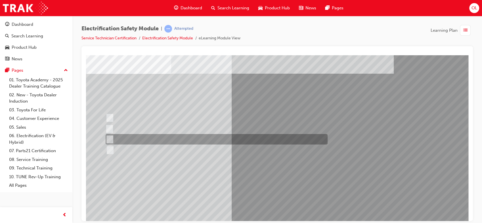
click at [109, 136] on input "Outside the vehicle’s detection area for entry and start system." at bounding box center [109, 139] width 6 height 6
radio input "true"
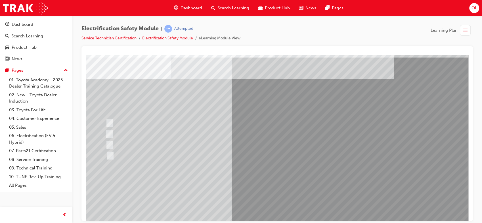
scroll to position [19, 0]
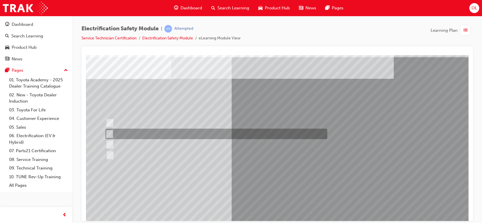
click at [112, 133] on div at bounding box center [215, 134] width 222 height 10
radio input "true"
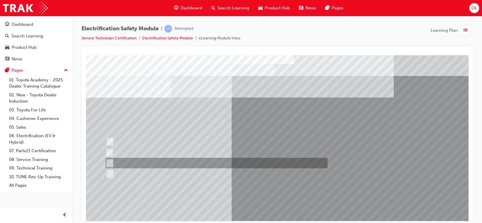
click at [108, 159] on div at bounding box center [215, 163] width 222 height 10
radio input "true"
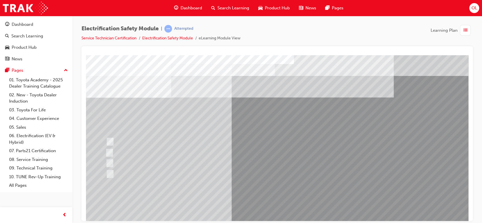
scroll to position [52, 0]
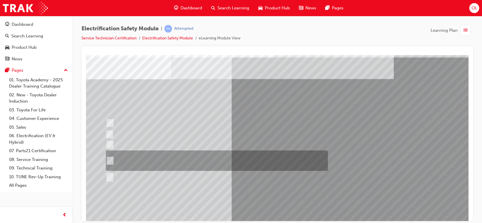
scroll to position [25, 0]
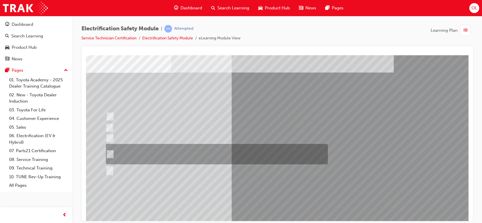
click at [114, 152] on div at bounding box center [215, 154] width 222 height 20
radio input "true"
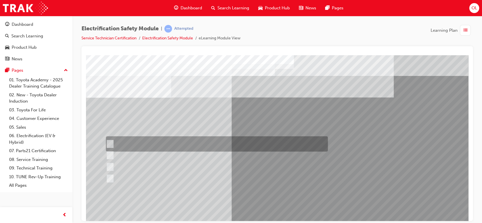
click at [110, 142] on input "Insulate the High Voltage Connector/Motor Side Cable Connection with Insulated …" at bounding box center [109, 144] width 6 height 6
radio input "true"
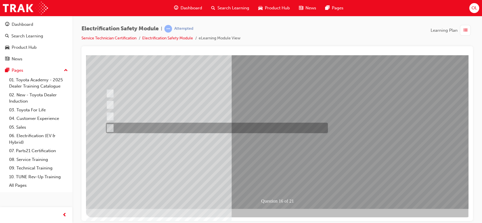
scroll to position [52, 0]
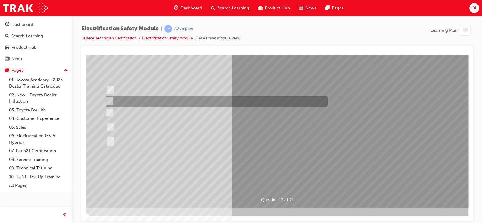
scroll to position [0, 0]
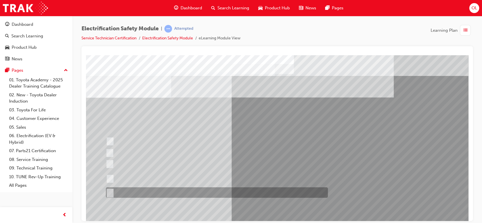
click at [141, 194] on div at bounding box center [215, 193] width 222 height 10
radio input "true"
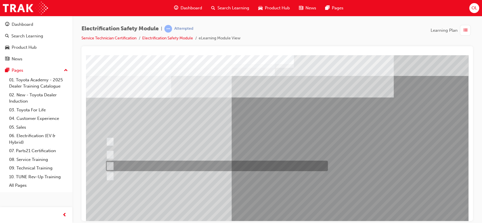
click at [171, 167] on div at bounding box center [215, 166] width 222 height 10
radio input "true"
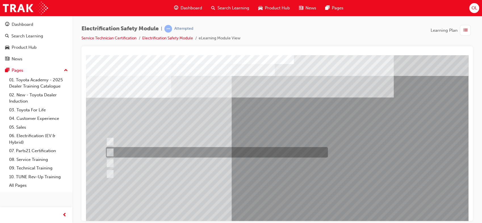
click at [108, 152] on input "To protect Electrical Insulating Gloves from mechanical damage." at bounding box center [109, 153] width 6 height 6
radio input "true"
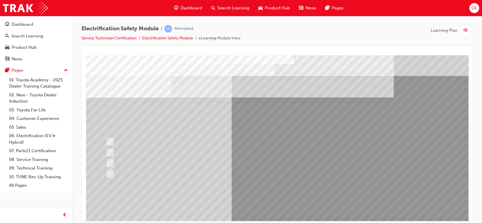
scroll to position [52, 0]
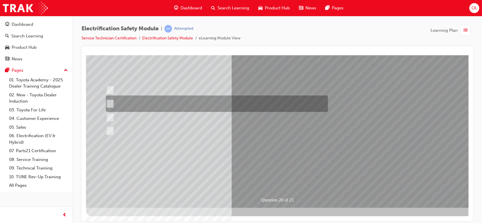
scroll to position [0, 0]
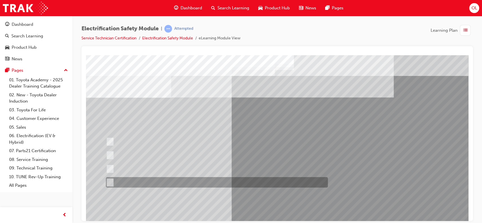
click at [174, 187] on div at bounding box center [215, 182] width 222 height 10
radio input "true"
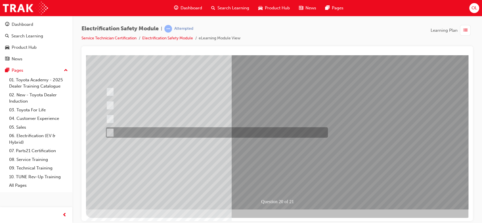
scroll to position [52, 0]
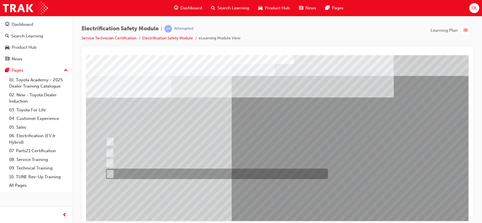
click at [164, 176] on div at bounding box center [215, 174] width 222 height 10
radio input "true"
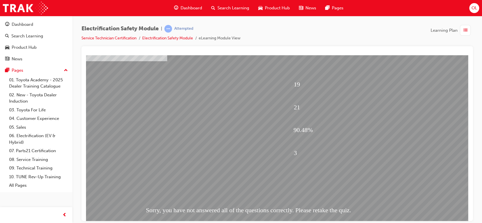
scroll to position [46, 6]
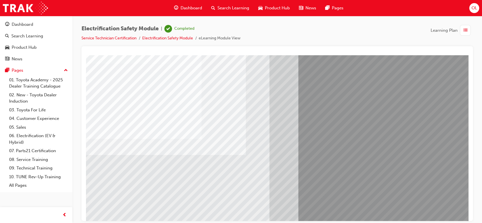
scroll to position [52, 0]
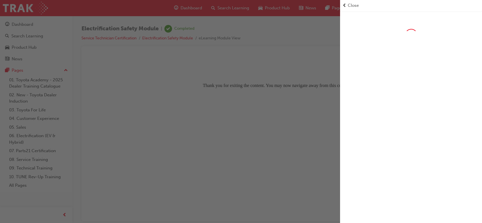
scroll to position [0, 0]
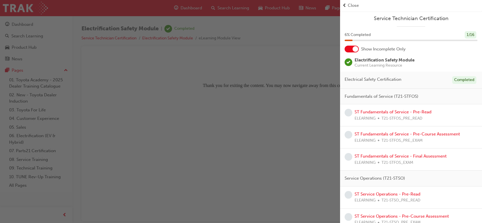
click at [392, 81] on span "Electrical Safety Certification" at bounding box center [372, 79] width 57 height 7
click at [457, 81] on div "Completed" at bounding box center [464, 80] width 24 height 8
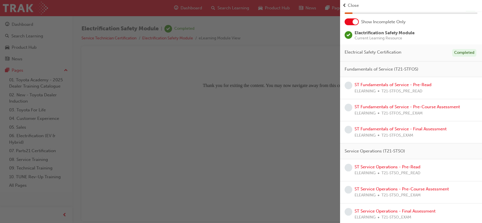
scroll to position [27, 0]
click at [366, 50] on span "Electrical Safety Certification" at bounding box center [372, 52] width 57 height 7
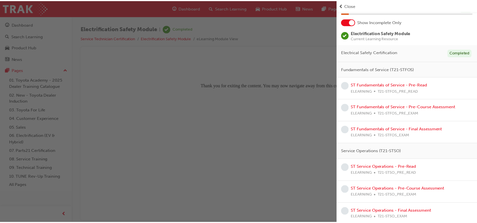
scroll to position [0, 0]
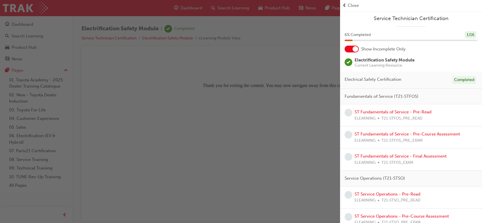
click at [369, 57] on div "Electrification Safety Module Current Learning Resource" at bounding box center [384, 62] width 60 height 10
click at [351, 52] on div at bounding box center [351, 49] width 14 height 7
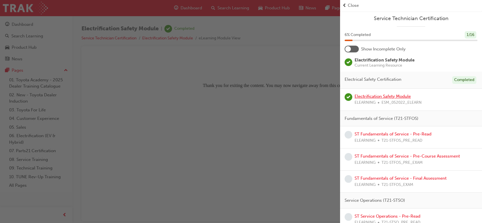
click at [369, 96] on link "Electrification Safety Module" at bounding box center [382, 96] width 56 height 5
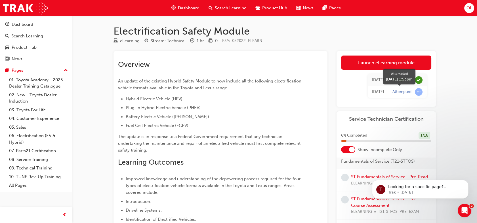
click at [420, 92] on span "learningRecordVerb_ATTEMPT-icon" at bounding box center [419, 92] width 8 height 8
click at [400, 91] on div "Attempted" at bounding box center [401, 91] width 19 height 5
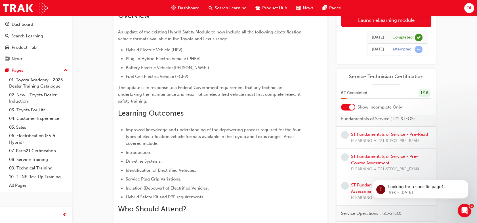
scroll to position [49, 0]
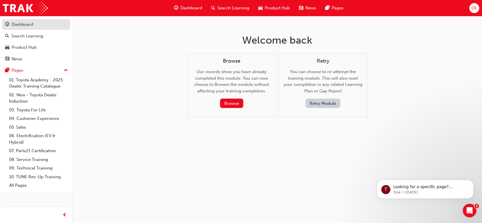
click at [25, 27] on div "Dashboard" at bounding box center [23, 24] width 22 height 7
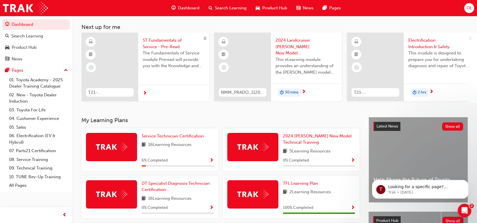
scroll to position [27, 0]
click at [154, 139] on span "Service Technician Certification" at bounding box center [173, 136] width 62 height 5
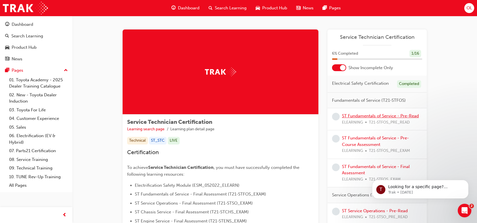
click at [351, 115] on link "ST Fundamentals of Service - Pre-Read" at bounding box center [380, 115] width 77 height 5
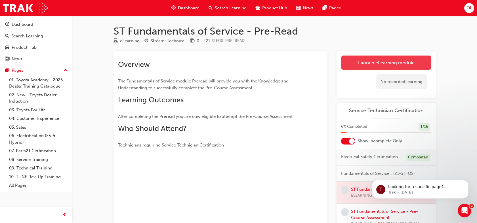
click at [358, 62] on link "Launch eLearning module" at bounding box center [386, 63] width 90 height 14
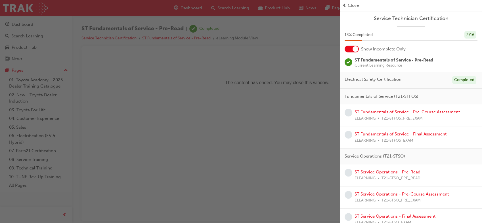
click at [347, 3] on div "Close" at bounding box center [410, 5] width 137 height 7
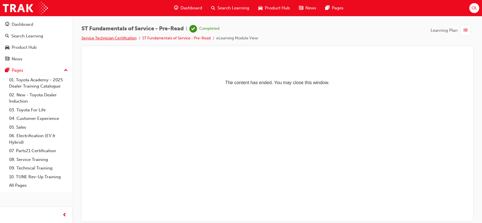
click at [121, 40] on link "Service Technician Certification" at bounding box center [108, 38] width 55 height 5
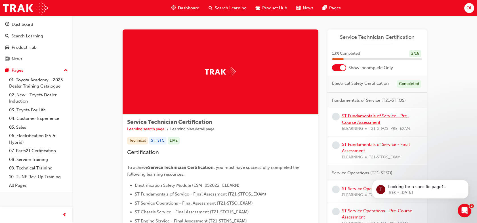
click at [351, 118] on link "ST Fundamentals of Service - Pre-Course Assessment" at bounding box center [375, 119] width 67 height 12
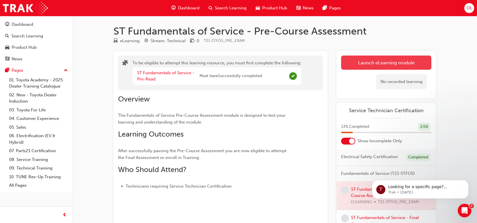
click at [361, 62] on button "Launch eLearning module" at bounding box center [386, 63] width 90 height 14
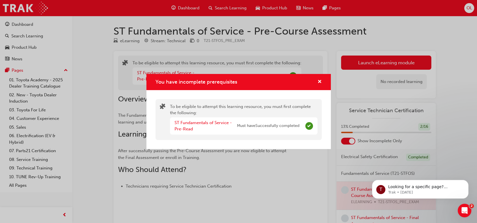
click at [255, 128] on span "Must have Successfully completed" at bounding box center [268, 126] width 62 height 7
click at [320, 83] on span "cross-icon" at bounding box center [319, 82] width 4 height 5
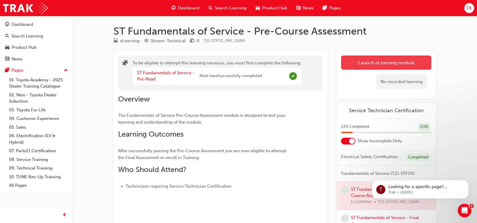
click at [360, 65] on button "Launch eLearning module" at bounding box center [386, 63] width 90 height 14
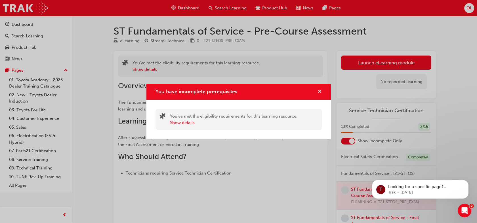
click at [318, 93] on span "cross-icon" at bounding box center [319, 92] width 4 height 5
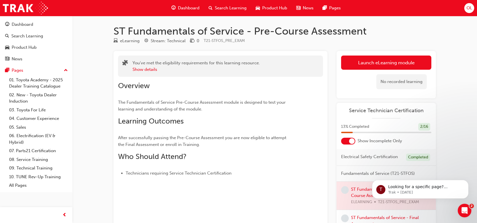
click at [354, 70] on div "No recorded learning" at bounding box center [386, 82] width 90 height 24
click at [359, 66] on button "Launch eLearning module" at bounding box center [386, 63] width 90 height 14
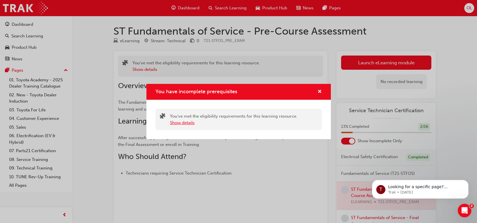
click at [188, 122] on button "Show details" at bounding box center [182, 123] width 25 height 7
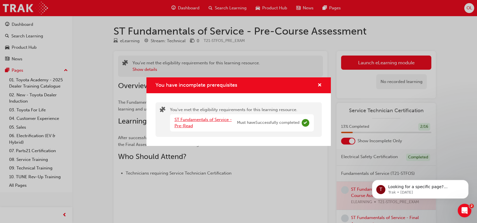
click at [203, 119] on link "ST Fundamentals of Service - Pre-Read" at bounding box center [202, 123] width 57 height 12
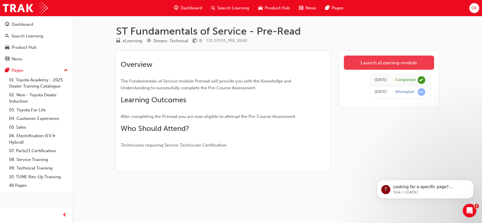
click at [371, 68] on link "Launch eLearning module" at bounding box center [389, 63] width 90 height 14
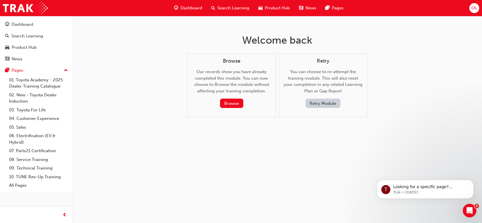
click at [319, 102] on button "Retry Module" at bounding box center [322, 103] width 35 height 9
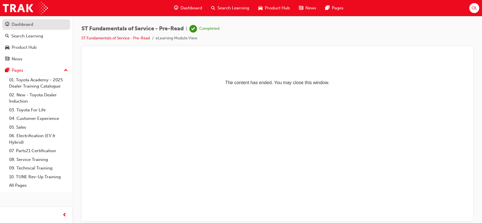
click at [29, 20] on link "Dashboard" at bounding box center [36, 24] width 68 height 10
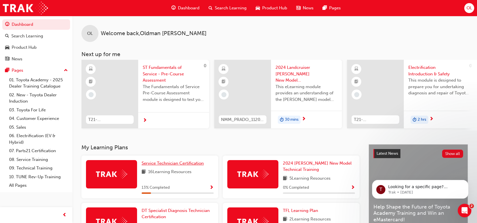
click at [176, 165] on span "Service Technician Certification" at bounding box center [173, 163] width 62 height 5
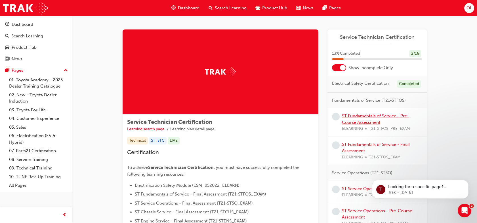
click at [365, 120] on link "ST Fundamentals of Service - Pre-Course Assessment" at bounding box center [375, 119] width 67 height 12
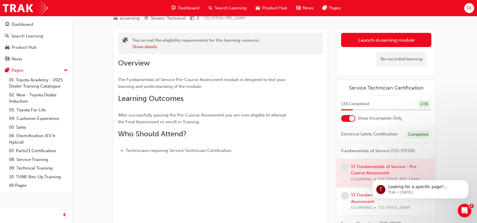
scroll to position [23, 0]
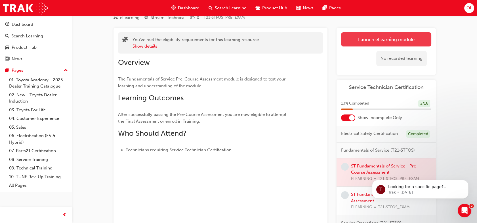
click at [375, 35] on link "Launch eLearning module" at bounding box center [386, 39] width 90 height 14
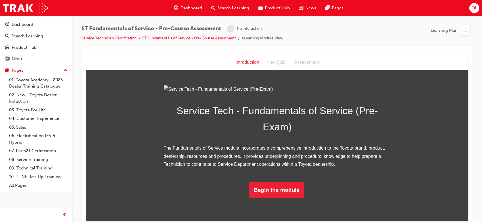
scroll to position [40, 0]
click at [270, 198] on button "Begin the module" at bounding box center [276, 190] width 55 height 16
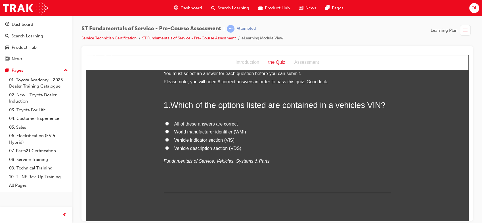
scroll to position [0, 0]
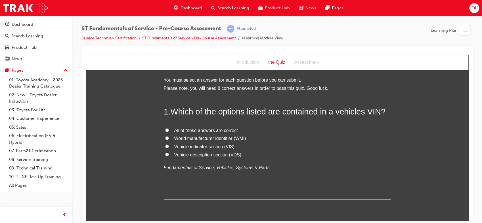
click at [165, 129] on input "All of these answers are correct" at bounding box center [167, 130] width 4 height 4
radio input "true"
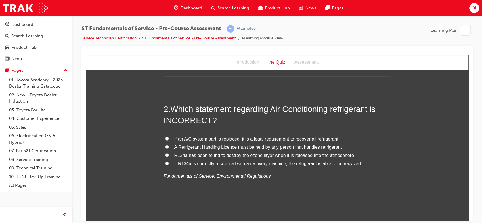
scroll to position [124, 0]
click at [165, 145] on input "A Refrigerant Handling Licence must be held by any person that handles refriger…" at bounding box center [167, 147] width 4 height 4
radio input "true"
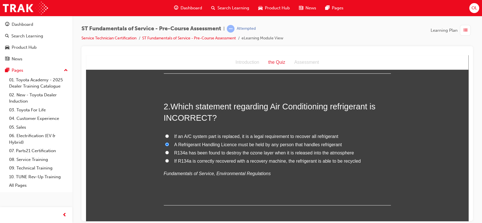
scroll to position [127, 0]
click at [166, 142] on input "A Refrigerant Handling Licence must be held by any person that handles refriger…" at bounding box center [167, 144] width 4 height 4
click at [165, 144] on input "A Refrigerant Handling Licence must be held by any person that handles refriger…" at bounding box center [167, 144] width 4 height 4
click at [165, 135] on input "If an A/C system part is replaced, it is a legal requirement to recover all ref…" at bounding box center [167, 135] width 4 height 4
radio input "true"
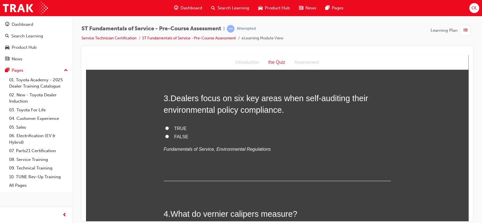
scroll to position [267, 0]
click at [165, 135] on input "FALSE" at bounding box center [167, 136] width 4 height 4
radio input "true"
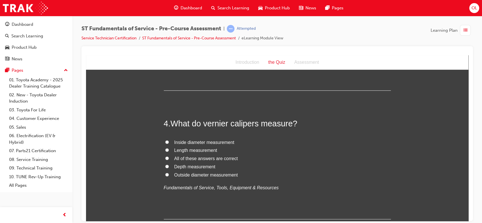
scroll to position [358, 0]
click at [167, 156] on label "All of these answers are correct" at bounding box center [277, 158] width 227 height 8
click at [167, 156] on input "All of these answers are correct" at bounding box center [167, 157] width 4 height 4
radio input "true"
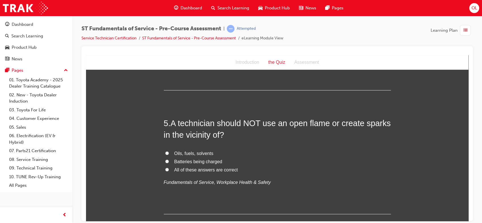
scroll to position [486, 0]
click at [165, 169] on input "All of these answers are correct" at bounding box center [167, 169] width 4 height 4
radio input "true"
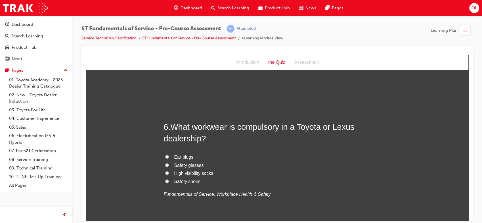
scroll to position [613, 0]
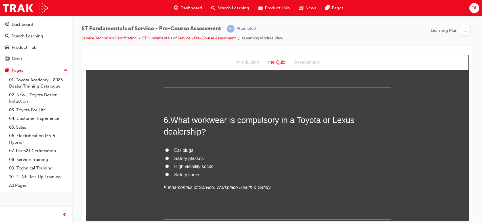
drag, startPoint x: 163, startPoint y: 150, endPoint x: 165, endPoint y: 158, distance: 8.1
click at [165, 158] on div "Ear plugs Safety glasses High visibility socks Safety shoes Fundamentals of Ser…" at bounding box center [277, 168] width 227 height 45
click at [165, 158] on input "Safety glasses" at bounding box center [167, 158] width 4 height 4
radio input "true"
click at [165, 149] on input "Ear plugs" at bounding box center [167, 150] width 4 height 4
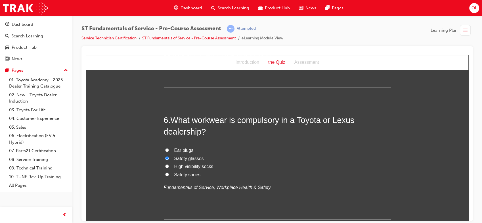
radio input "true"
click at [165, 174] on input "Safety shoes" at bounding box center [167, 175] width 4 height 4
radio input "true"
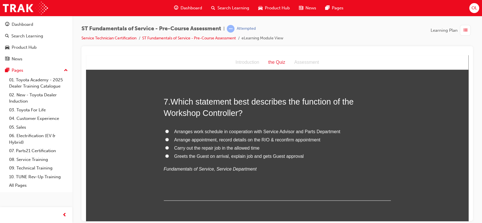
scroll to position [763, 0]
click at [165, 132] on input "Arranges work schedule in cooperation with Service Advisor and Parts Department" at bounding box center [167, 132] width 4 height 4
radio input "true"
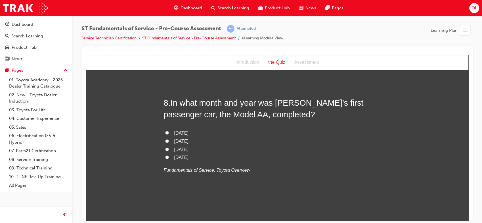
scroll to position [894, 0]
click at [165, 149] on input "June 1935" at bounding box center [167, 149] width 4 height 4
radio input "true"
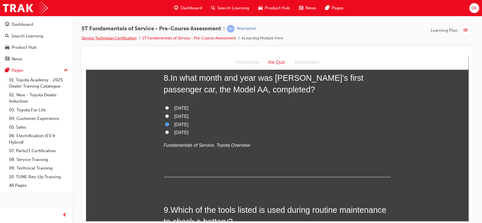
scroll to position [918, 0]
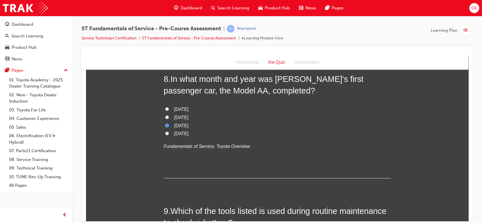
click at [165, 134] on input "April 1936" at bounding box center [167, 133] width 4 height 4
radio input "true"
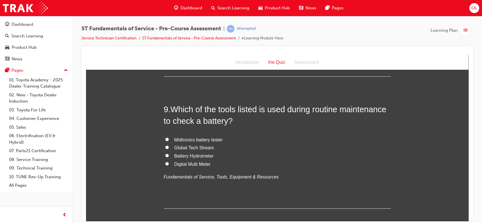
scroll to position [1020, 0]
click at [165, 138] on input "Midtronics battery tester" at bounding box center [167, 139] width 4 height 4
radio input "true"
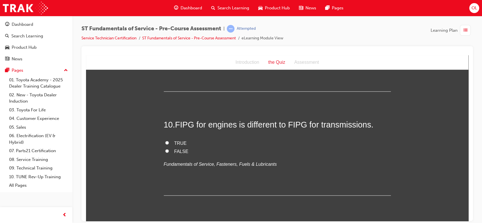
scroll to position [1137, 0]
click at [165, 141] on input "TRUE" at bounding box center [167, 143] width 4 height 4
radio input "true"
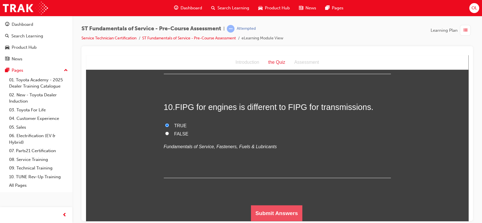
click at [266, 215] on button "Submit Answers" at bounding box center [277, 213] width 52 height 16
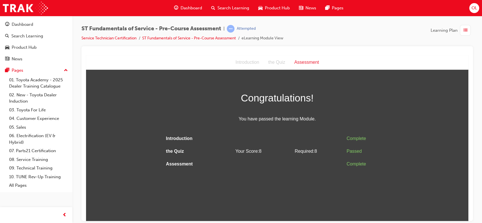
scroll to position [0, 0]
click at [115, 37] on link "Service Technician Certification" at bounding box center [108, 38] width 55 height 5
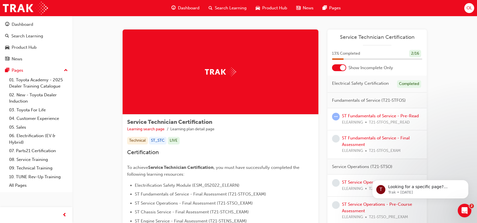
click at [335, 68] on div at bounding box center [339, 67] width 14 height 7
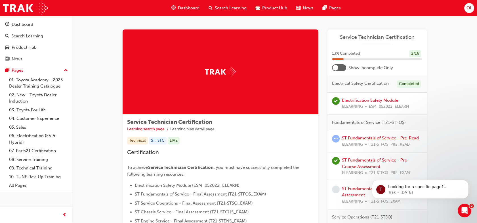
click at [353, 137] on link "ST Fundamentals of Service - Pre-Read" at bounding box center [380, 138] width 77 height 5
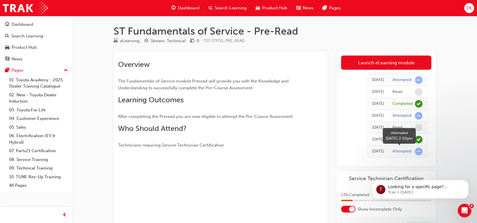
click at [419, 150] on span "learningRecordVerb_ATTEMPT-icon" at bounding box center [419, 152] width 8 height 8
click at [403, 151] on div "Attempted" at bounding box center [401, 151] width 19 height 5
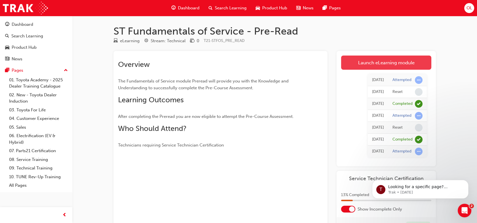
click at [369, 66] on link "Launch eLearning module" at bounding box center [386, 63] width 90 height 14
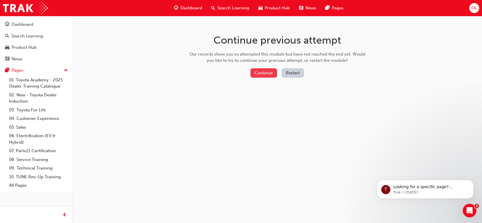
click at [262, 71] on button "Continue" at bounding box center [263, 72] width 27 height 9
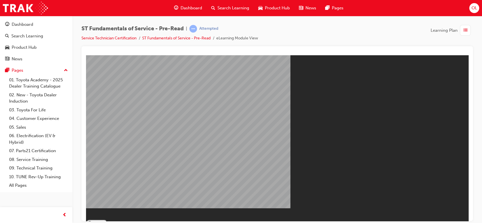
click at [108, 220] on button "Resume" at bounding box center [97, 223] width 22 height 7
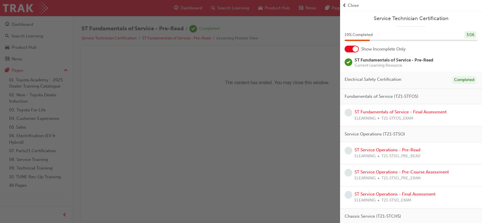
drag, startPoint x: 120, startPoint y: 128, endPoint x: 256, endPoint y: 51, distance: 155.5
click at [256, 51] on div "button" at bounding box center [170, 111] width 340 height 223
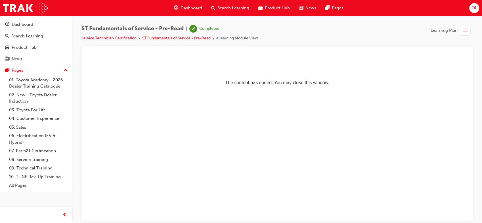
click at [117, 39] on link "Service Technician Certification" at bounding box center [108, 38] width 55 height 5
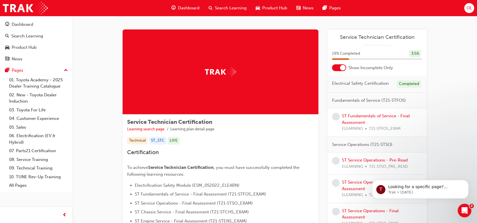
click at [338, 69] on div at bounding box center [339, 67] width 14 height 7
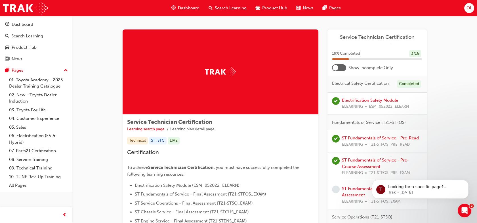
click at [342, 69] on div at bounding box center [339, 67] width 14 height 7
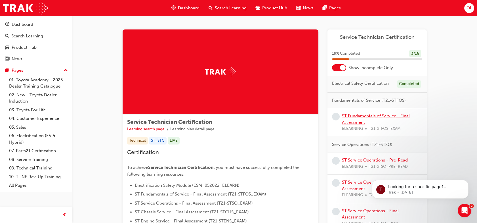
click at [353, 115] on link "ST Fundamentals of Service - Final Assessment" at bounding box center [376, 119] width 68 height 12
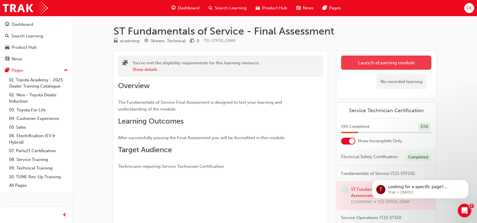
click at [383, 63] on link "Launch eLearning module" at bounding box center [386, 63] width 90 height 14
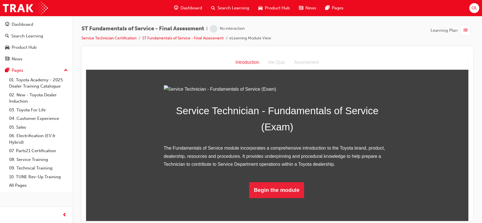
scroll to position [40, 0]
click at [269, 198] on button "Begin the module" at bounding box center [276, 190] width 55 height 16
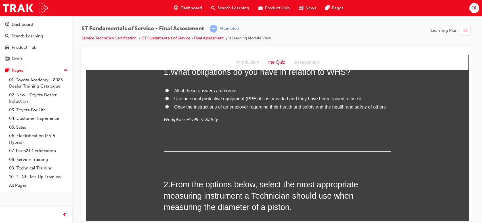
scroll to position [0, 0]
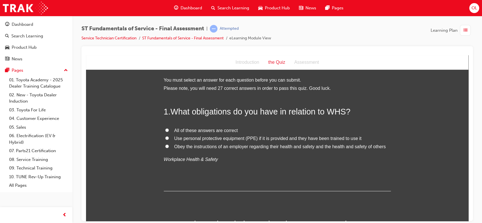
click at [165, 131] on input "All of these answers are correct" at bounding box center [167, 130] width 4 height 4
radio input "true"
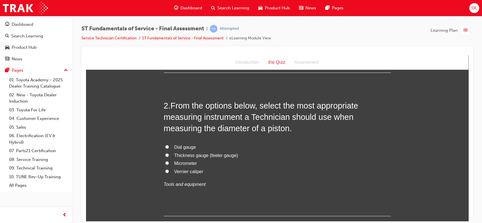
scroll to position [118, 0]
click at [165, 171] on input "Vernier caliper" at bounding box center [167, 172] width 4 height 4
radio input "true"
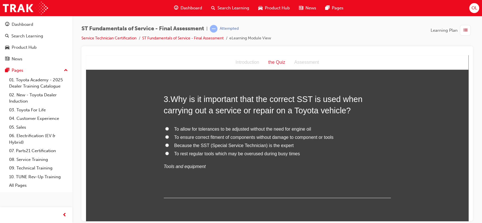
scroll to position [274, 0]
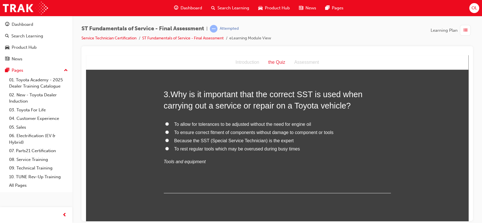
click at [165, 131] on input "To ensure correct fitment of components without damage to component or tools" at bounding box center [167, 132] width 4 height 4
radio input "true"
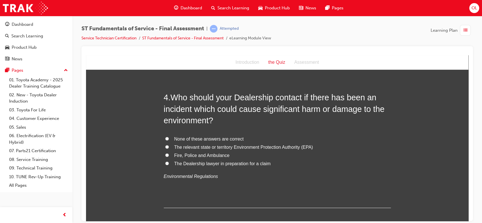
scroll to position [403, 0]
click at [165, 143] on label "The relevant state or territory Environment Protection Authority (EPA)" at bounding box center [277, 146] width 227 height 8
click at [165, 144] on input "The relevant state or territory Environment Protection Authority (EPA)" at bounding box center [167, 146] width 4 height 4
radio input "true"
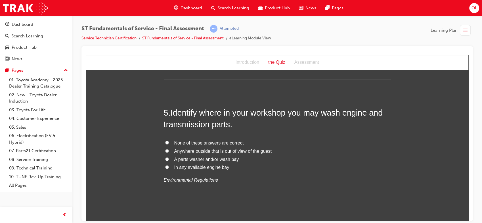
scroll to position [531, 0]
click at [165, 159] on input "A parts washer and/or wash bay" at bounding box center [167, 159] width 4 height 4
radio input "true"
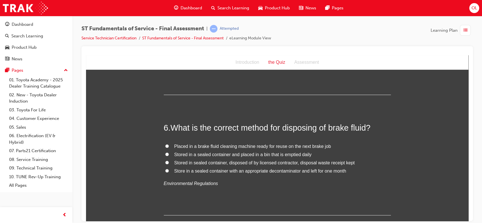
scroll to position [648, 0]
click at [165, 162] on input "Stored in sealed container, disposed of by licensed contractor, disposal waste …" at bounding box center [167, 162] width 4 height 4
radio input "true"
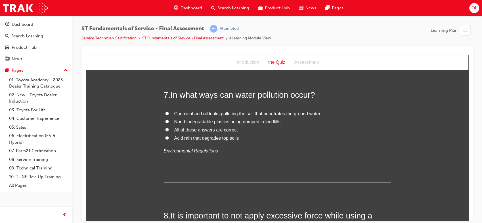
scroll to position [788, 0]
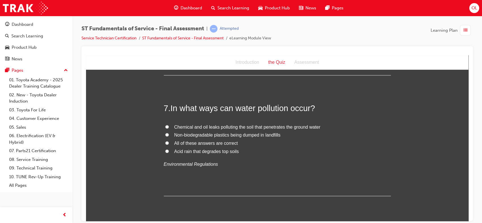
click at [165, 142] on input "All of these answers are correct" at bounding box center [167, 143] width 4 height 4
radio input "true"
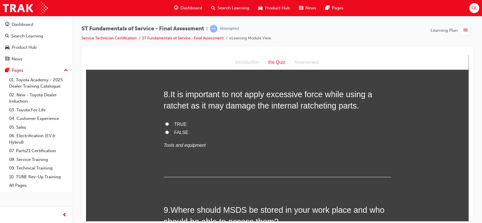
scroll to position [923, 0]
click at [165, 124] on input "TRUE" at bounding box center [167, 124] width 4 height 4
radio input "true"
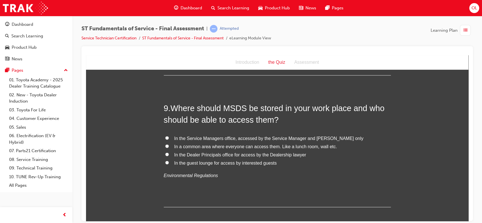
scroll to position [1024, 0]
click at [165, 145] on input "In a common area where everyone can access them. Like a lunch room, wall etc." at bounding box center [167, 147] width 4 height 4
radio input "true"
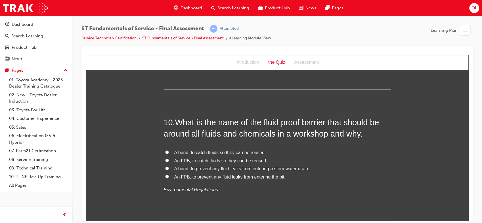
scroll to position [1144, 0]
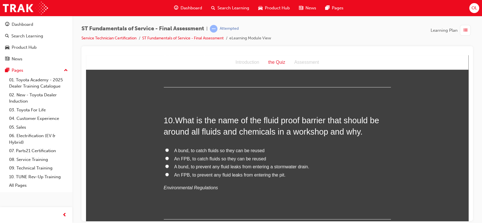
click at [165, 165] on input "A bund, to prevent any fluid leaks from entering a stormwater drain." at bounding box center [167, 167] width 4 height 4
radio input "true"
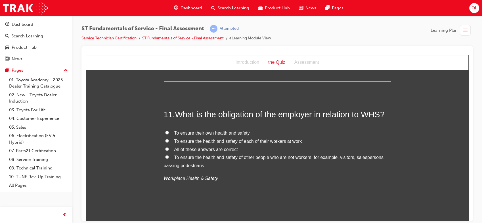
scroll to position [1282, 0]
click at [166, 148] on input "All of these answers are correct" at bounding box center [167, 150] width 4 height 4
radio input "true"
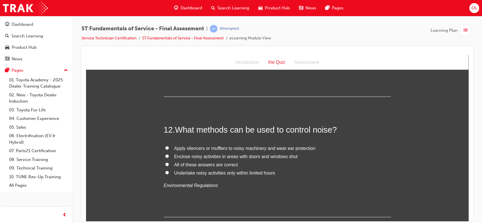
scroll to position [1397, 0]
click at [166, 162] on input "All of these answers are correct" at bounding box center [167, 164] width 4 height 4
radio input "true"
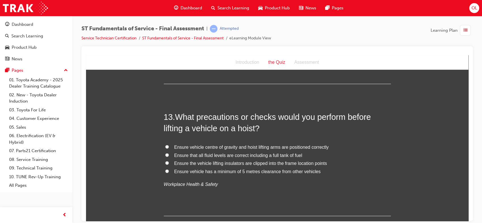
scroll to position [1529, 0]
click at [165, 148] on input "Ensure vehicle centre of gravity and hoist lifting arms are positioned correctly" at bounding box center [167, 147] width 4 height 4
radio input "true"
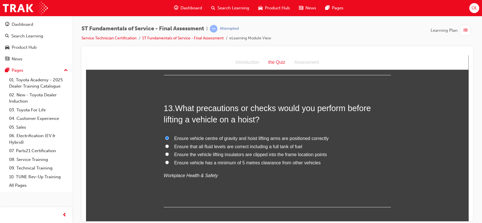
scroll to position [1539, 0]
click at [165, 144] on input "Ensure that all fluid levels are correct including a full tank of fuel" at bounding box center [167, 146] width 4 height 4
radio input "true"
click at [165, 135] on input "Ensure vehicle centre of gravity and hoist lifting arms are positioned correctly" at bounding box center [167, 137] width 4 height 4
radio input "true"
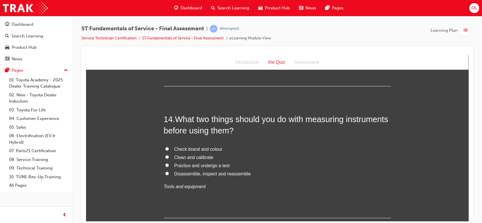
scroll to position [1660, 0]
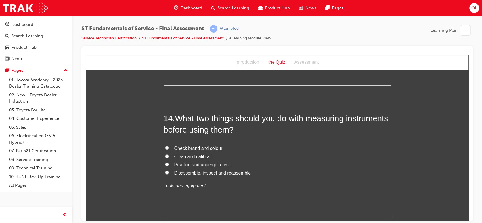
click at [164, 156] on label "Clean and calibrate" at bounding box center [277, 157] width 227 height 8
click at [165, 156] on input "Clean and calibrate" at bounding box center [167, 156] width 4 height 4
radio input "true"
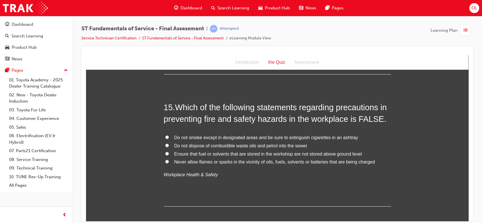
scroll to position [1803, 0]
click at [165, 153] on input "Ensure that fuel or solvents that are stored in the workshop are not stored abo…" at bounding box center [167, 154] width 4 height 4
radio input "true"
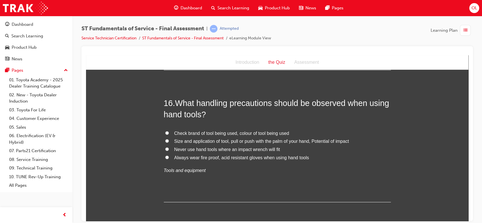
scroll to position [1940, 0]
click at [165, 139] on input "Size and application of tool, pull or push with the palm of your hand, Potentia…" at bounding box center [167, 140] width 4 height 4
radio input "true"
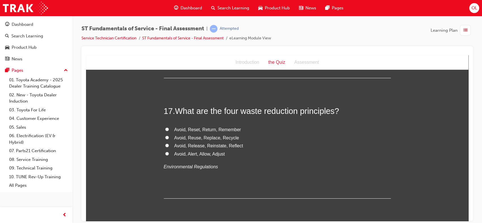
scroll to position [2064, 0]
click at [165, 136] on input "Avoid, Reuse, Replace, Recycle" at bounding box center [167, 137] width 4 height 4
radio input "true"
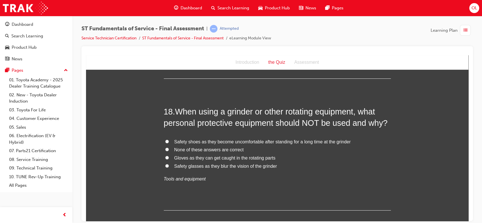
scroll to position [2185, 0]
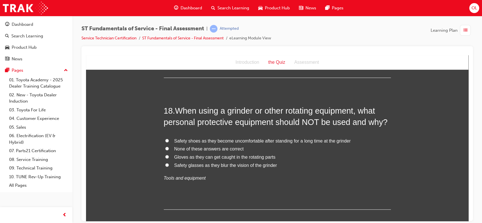
click at [165, 157] on input "Gloves as they can get caught in the rotating parts" at bounding box center [167, 157] width 4 height 4
radio input "true"
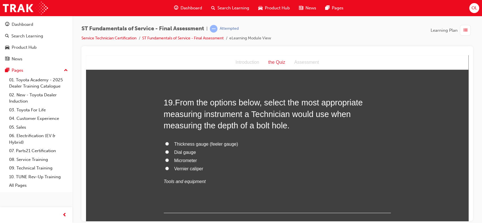
scroll to position [2325, 0]
click at [165, 169] on input "Vernier caliper" at bounding box center [167, 169] width 4 height 4
radio input "true"
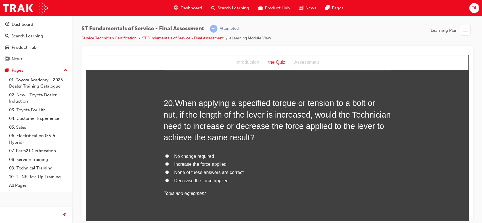
scroll to position [2468, 0]
click at [165, 179] on input "Decrease the force applied" at bounding box center [167, 180] width 4 height 4
radio input "true"
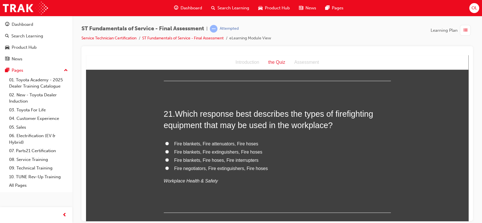
scroll to position [2613, 0]
click at [165, 150] on input "Fire blankets, Fire extinguishers, Fire hoses" at bounding box center [167, 152] width 4 height 4
radio input "true"
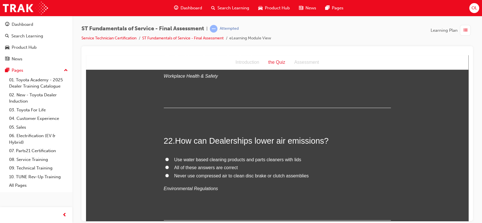
scroll to position [2726, 0]
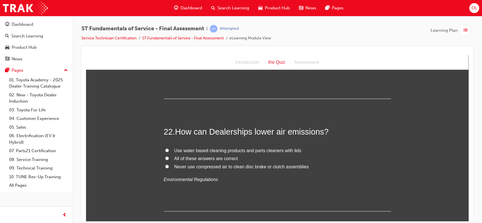
click at [166, 159] on input "All of these answers are correct" at bounding box center [167, 158] width 4 height 4
radio input "true"
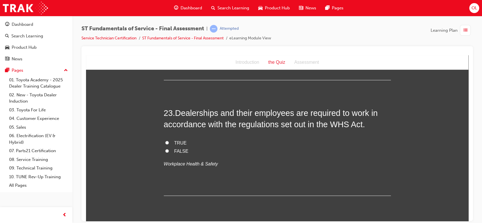
scroll to position [2858, 0]
click at [165, 140] on input "TRUE" at bounding box center [167, 142] width 4 height 4
radio input "true"
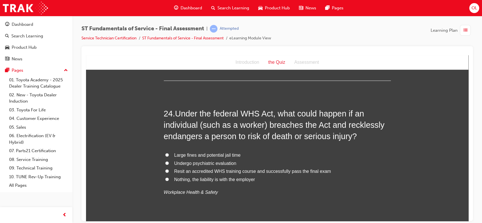
scroll to position [2973, 0]
click at [166, 153] on input "Large fines and potential jail time" at bounding box center [167, 155] width 4 height 4
radio input "true"
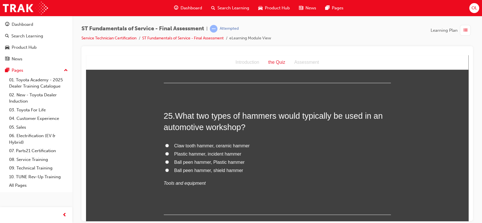
scroll to position [3115, 0]
click at [165, 160] on input "Ball peen hammer, Plastic hammer" at bounding box center [167, 161] width 4 height 4
radio input "true"
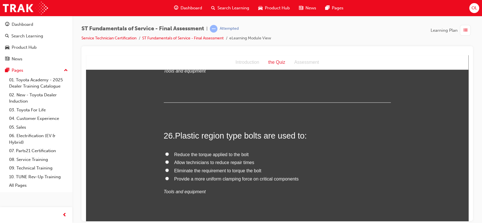
scroll to position [3232, 0]
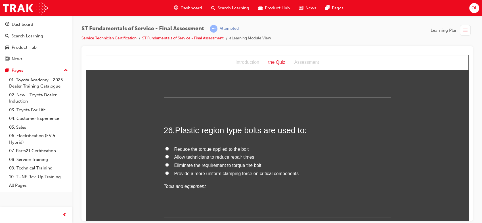
click at [165, 149] on input "Reduce the torque applied to the bolt" at bounding box center [167, 149] width 4 height 4
radio input "true"
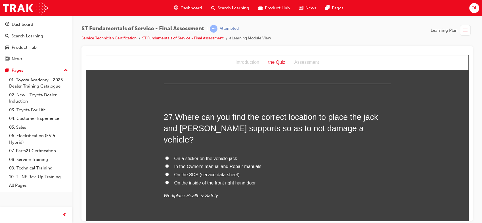
scroll to position [3366, 0]
click at [165, 156] on input "On a sticker on the vehicle jack" at bounding box center [167, 158] width 4 height 4
radio input "true"
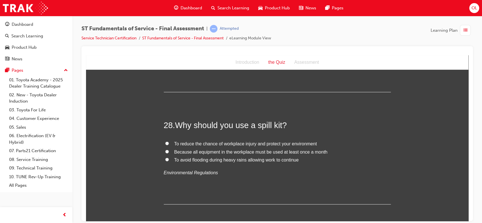
scroll to position [3502, 0]
click at [164, 155] on label "To avoid flooding during heavy rains allowing work to continue" at bounding box center [277, 159] width 227 height 8
click at [165, 157] on input "To avoid flooding during heavy rains allowing work to continue" at bounding box center [167, 159] width 4 height 4
radio input "true"
click at [165, 141] on input "To reduce the chance of workplace injury and protect your environment" at bounding box center [167, 143] width 4 height 4
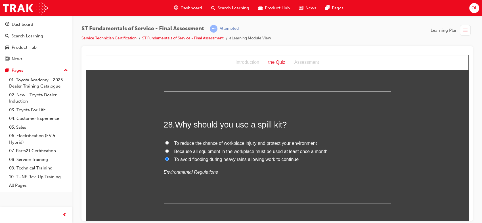
radio input "true"
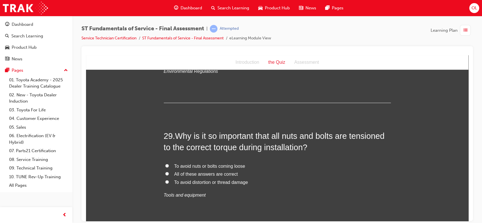
scroll to position [3604, 0]
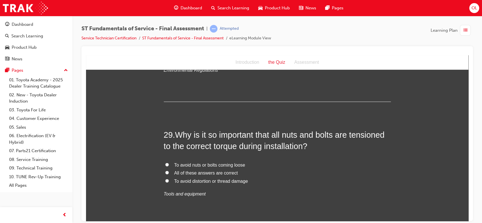
click at [167, 169] on label "All of these answers are correct" at bounding box center [277, 173] width 227 height 8
click at [167, 171] on input "All of these answers are correct" at bounding box center [167, 173] width 4 height 4
radio input "true"
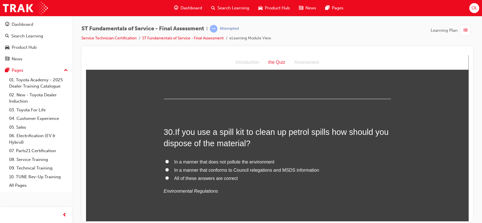
scroll to position [3731, 0]
click at [167, 174] on label "All of these answers are correct" at bounding box center [277, 178] width 227 height 8
click at [167, 176] on input "All of these answers are correct" at bounding box center [167, 178] width 4 height 4
radio input "true"
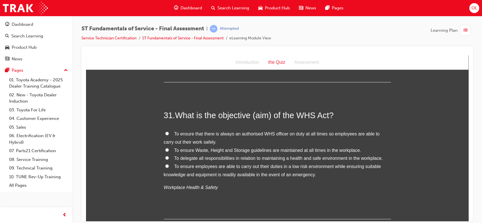
scroll to position [3872, 0]
click at [165, 163] on input "To ensure employees are able to carry out their duties in a low risk environmen…" at bounding box center [167, 165] width 4 height 4
radio input "true"
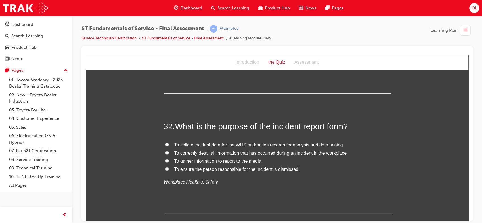
scroll to position [3998, 0]
click at [165, 150] on input "To correctly detail all information that has occurred during an incident in the…" at bounding box center [167, 152] width 4 height 4
radio input "true"
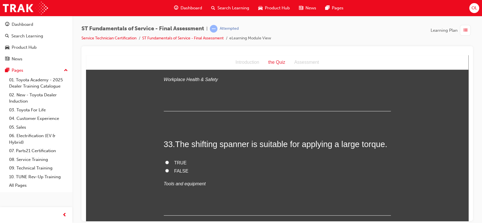
scroll to position [4100, 0]
click at [165, 169] on input "FALSE" at bounding box center [167, 171] width 4 height 4
radio input "true"
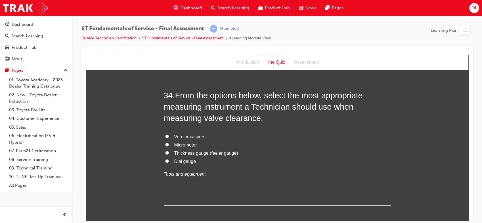
scroll to position [4238, 0]
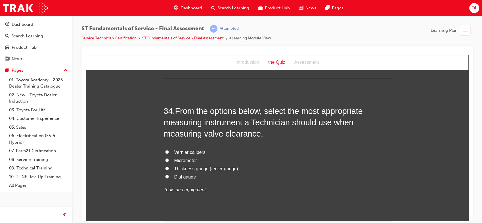
click at [165, 167] on input "Thickness gauge (feeler gauge)" at bounding box center [167, 169] width 4 height 4
radio input "true"
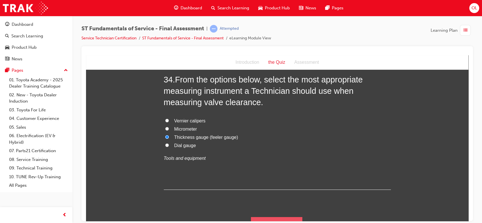
click at [257, 217] on button "Submit Answers" at bounding box center [277, 225] width 52 height 16
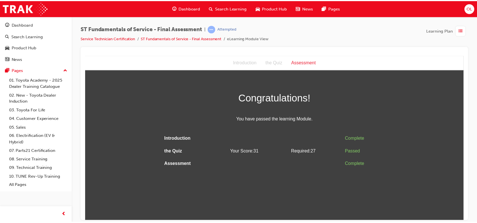
scroll to position [0, 0]
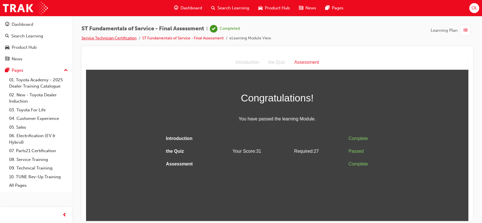
click at [126, 40] on link "Service Technician Certification" at bounding box center [108, 38] width 55 height 5
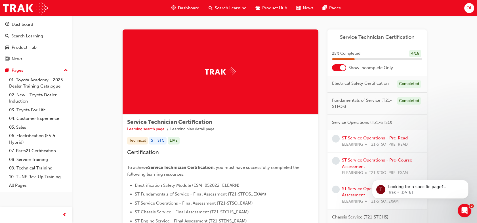
click at [338, 68] on div at bounding box center [339, 67] width 14 height 7
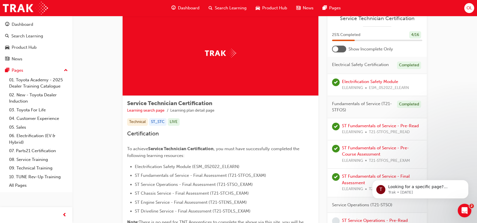
scroll to position [18, 0]
click at [342, 50] on div at bounding box center [339, 49] width 14 height 7
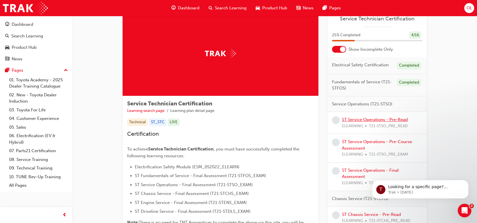
click at [361, 120] on link "ST Service Operations - Pre-Read" at bounding box center [375, 119] width 66 height 5
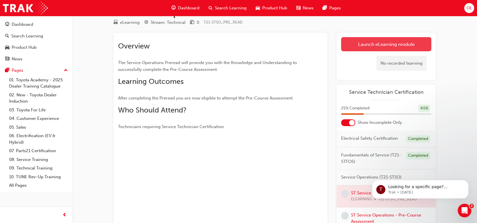
click at [371, 45] on link "Launch eLearning module" at bounding box center [386, 44] width 90 height 14
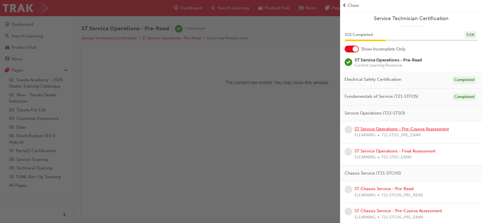
click at [377, 128] on link "ST Service Operations - Pre-Course Assessment" at bounding box center [401, 129] width 94 height 5
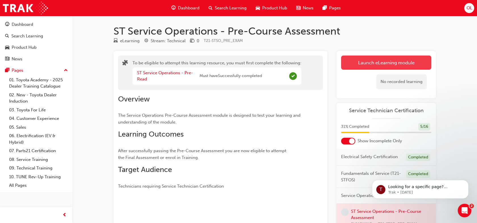
click at [374, 60] on button "Launch eLearning module" at bounding box center [386, 63] width 90 height 14
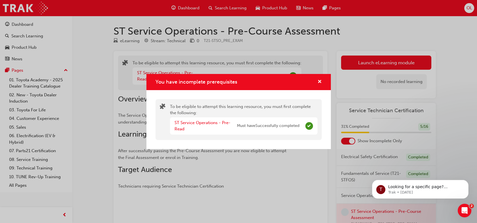
click at [288, 128] on span "Must have Successfully completed" at bounding box center [268, 126] width 62 height 7
click at [320, 85] on button "You have incomplete prerequisites" at bounding box center [319, 82] width 4 height 7
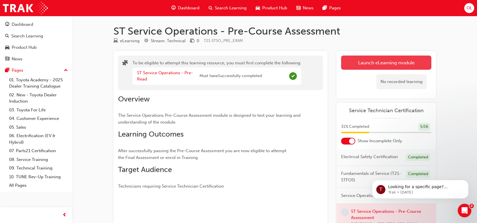
click at [365, 68] on button "Launch eLearning module" at bounding box center [386, 63] width 90 height 14
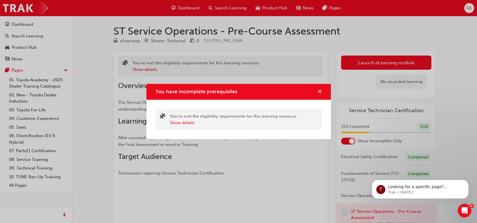
click at [319, 91] on span "cross-icon" at bounding box center [319, 92] width 4 height 5
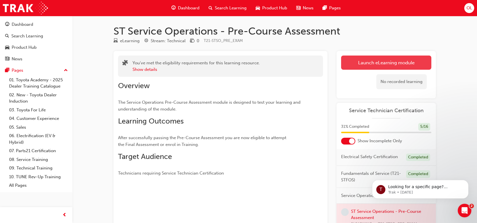
click at [360, 63] on button "Launch eLearning module" at bounding box center [386, 63] width 90 height 14
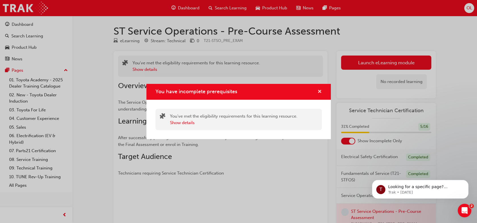
drag, startPoint x: 322, startPoint y: 89, endPoint x: 318, endPoint y: 92, distance: 4.4
click at [318, 92] on div "You have incomplete prerequisites" at bounding box center [238, 92] width 184 height 16
click at [318, 92] on span "cross-icon" at bounding box center [319, 92] width 4 height 5
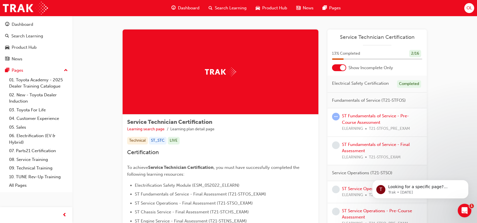
click at [338, 68] on div at bounding box center [339, 67] width 14 height 7
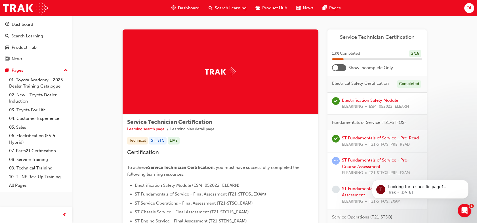
click at [355, 138] on link "ST Fundamentals of Service - Pre-Read" at bounding box center [380, 138] width 77 height 5
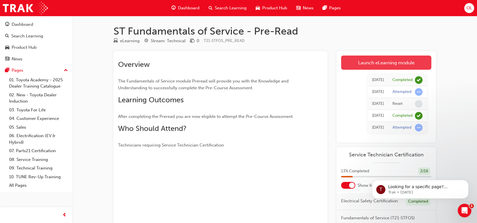
click at [352, 65] on link "Launch eLearning module" at bounding box center [386, 63] width 90 height 14
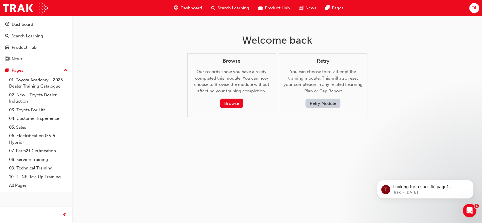
click at [322, 104] on button "Retry Module" at bounding box center [322, 103] width 35 height 9
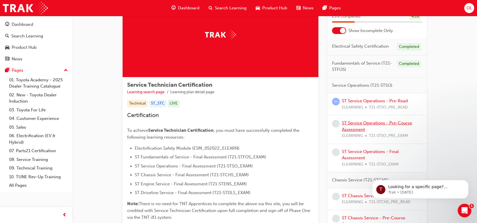
scroll to position [37, 0]
click at [350, 123] on link "ST Service Operations - Pre-Course Assessment" at bounding box center [377, 126] width 70 height 12
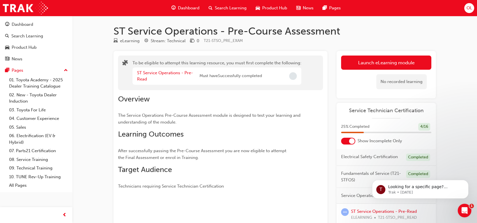
scroll to position [24, 0]
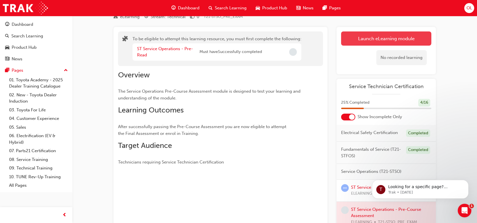
click at [361, 43] on button "Launch eLearning module" at bounding box center [386, 38] width 90 height 14
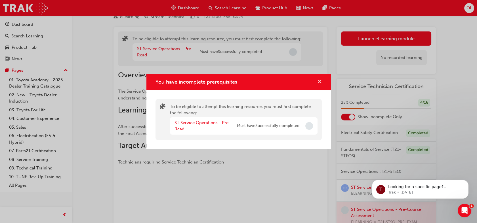
click at [319, 81] on span "cross-icon" at bounding box center [319, 82] width 4 height 5
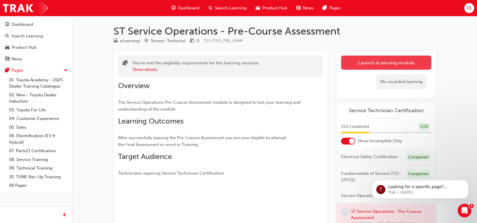
click at [380, 64] on link "Launch eLearning module" at bounding box center [386, 63] width 90 height 14
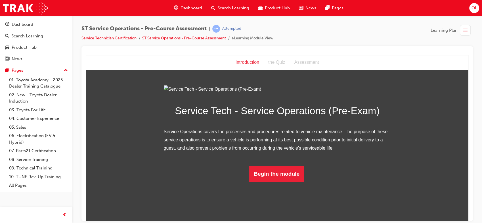
scroll to position [23, 0]
click at [265, 182] on button "Begin the module" at bounding box center [276, 174] width 55 height 16
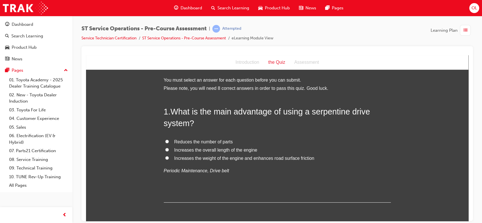
click at [167, 142] on label "Reduces the number of parts" at bounding box center [277, 142] width 227 height 8
click at [167, 142] on input "Reduces the number of parts" at bounding box center [167, 142] width 4 height 4
radio input "true"
click at [165, 149] on input "Increases the overall length of the engine" at bounding box center [167, 150] width 4 height 4
radio input "true"
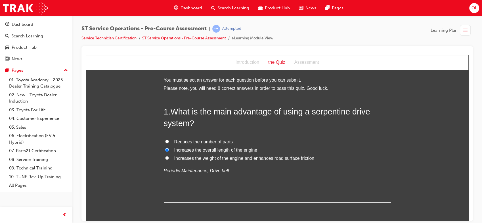
click at [165, 141] on input "Reduces the number of parts" at bounding box center [167, 142] width 4 height 4
radio input "true"
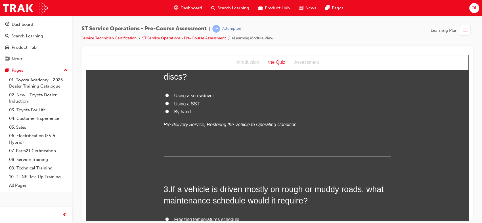
scroll to position [133, 0]
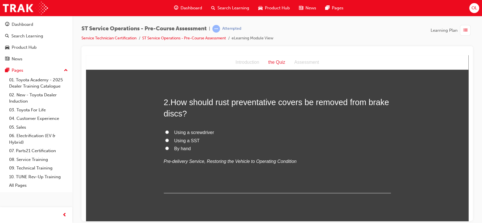
click at [165, 139] on input "Using a SST" at bounding box center [167, 140] width 4 height 4
radio input "true"
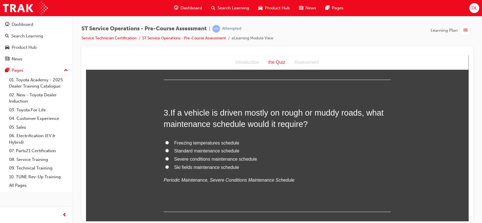
scroll to position [247, 0]
click at [165, 158] on input "Severe conditions maintenance schedule" at bounding box center [167, 159] width 4 height 4
radio input "true"
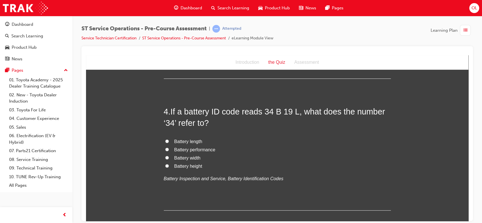
scroll to position [379, 0]
click at [165, 150] on input "Battery performance" at bounding box center [167, 151] width 4 height 4
radio input "true"
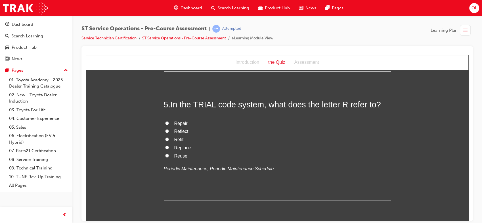
scroll to position [522, 0]
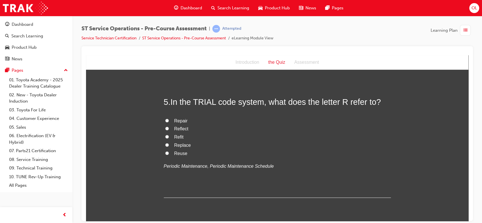
click at [165, 144] on input "Replace" at bounding box center [167, 145] width 4 height 4
radio input "true"
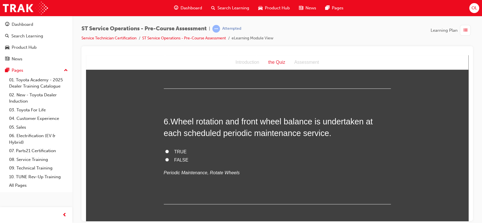
scroll to position [634, 0]
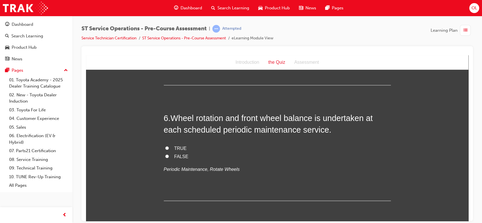
click at [165, 146] on input "TRUE" at bounding box center [167, 148] width 4 height 4
radio input "true"
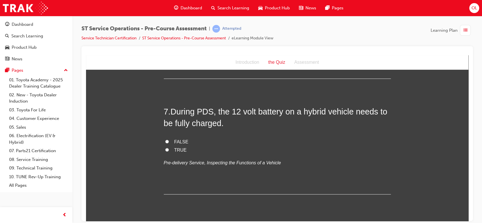
scroll to position [760, 0]
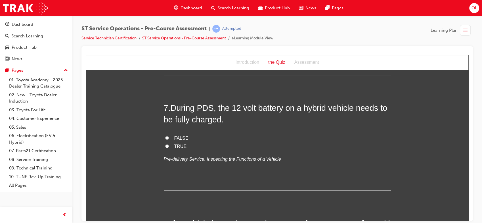
click at [165, 147] on input "TRUE" at bounding box center [167, 146] width 4 height 4
radio input "true"
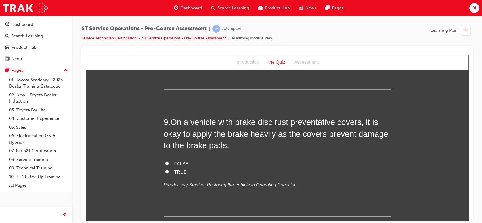
scroll to position [1006, 0]
click at [165, 164] on input "FALSE" at bounding box center [167, 163] width 4 height 4
radio input "true"
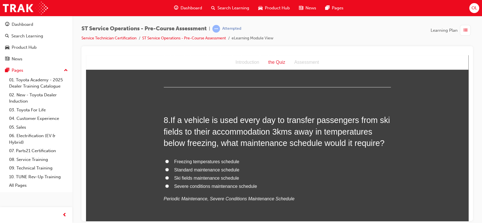
scroll to position [865, 0]
click at [166, 186] on input "Severe conditions maintenance schedule" at bounding box center [167, 186] width 4 height 4
radio input "true"
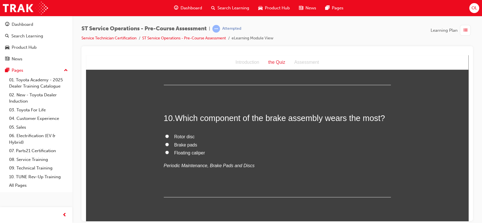
scroll to position [1137, 0]
click at [165, 144] on input "Brake pads" at bounding box center [167, 144] width 4 height 4
radio input "true"
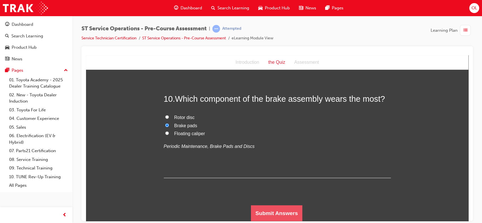
click at [271, 211] on button "Submit Answers" at bounding box center [277, 213] width 52 height 16
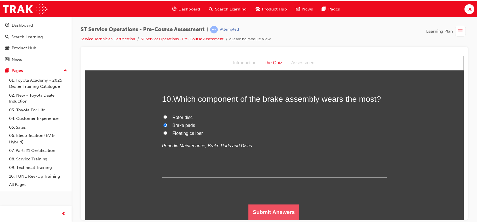
scroll to position [0, 0]
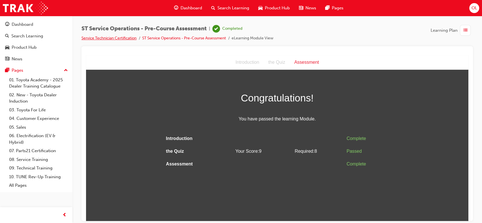
click at [106, 37] on link "Service Technician Certification" at bounding box center [108, 38] width 55 height 5
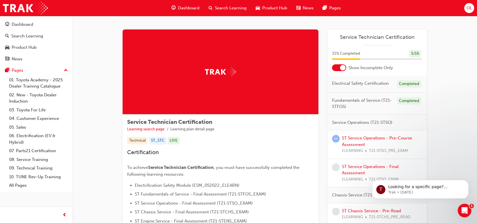
click at [339, 68] on div at bounding box center [339, 67] width 14 height 7
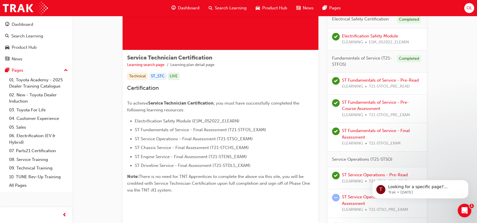
scroll to position [86, 0]
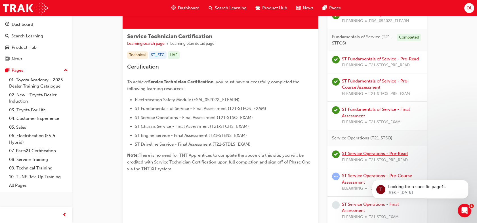
click at [363, 152] on link "ST Service Operations - Pre-Read" at bounding box center [375, 153] width 66 height 5
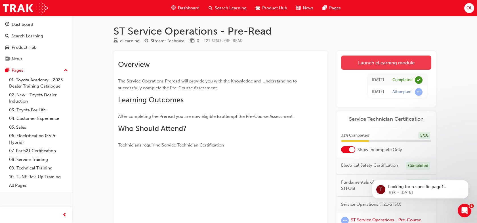
click at [363, 62] on link "Launch eLearning module" at bounding box center [386, 63] width 90 height 14
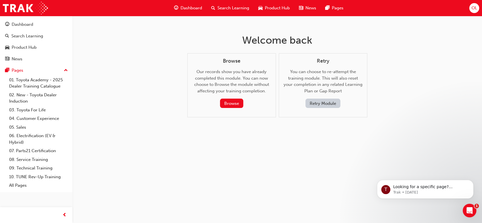
click at [314, 102] on button "Retry Module" at bounding box center [322, 103] width 35 height 9
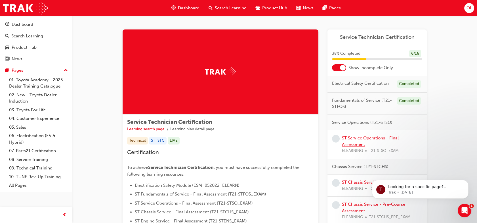
click at [347, 137] on link "ST Service Operations - Final Assessment" at bounding box center [370, 142] width 57 height 12
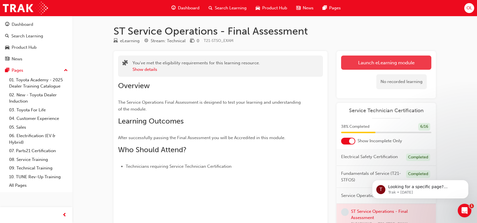
click at [358, 64] on link "Launch eLearning module" at bounding box center [386, 63] width 90 height 14
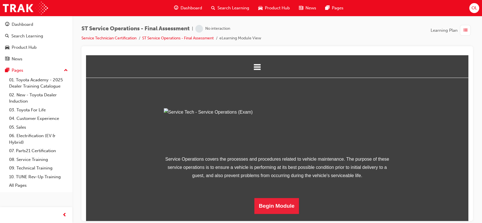
scroll to position [55, 0]
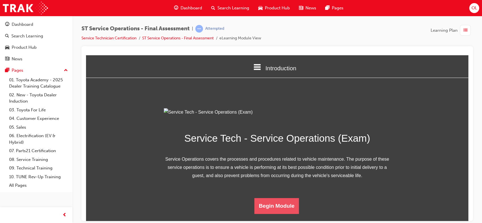
click at [269, 214] on button "Begin Module" at bounding box center [276, 206] width 45 height 16
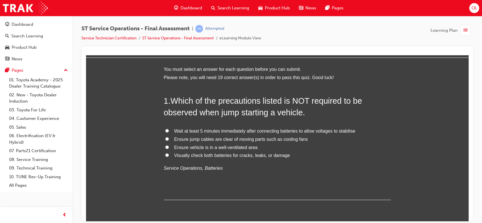
scroll to position [21, 0]
click at [165, 146] on input "Ensure vehicle is in a well-ventilated area" at bounding box center [167, 147] width 4 height 4
radio input "true"
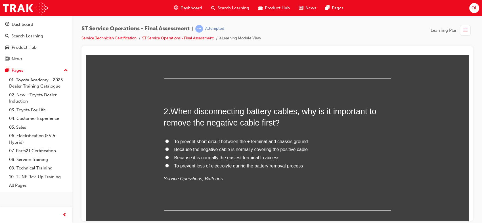
scroll to position [141, 0]
click at [165, 140] on input "To prevent short circuit between the + terminal and chassis ground" at bounding box center [167, 142] width 4 height 4
radio input "true"
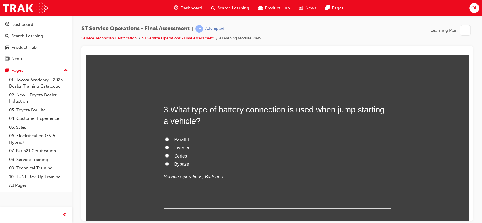
scroll to position [276, 0]
click at [165, 137] on input "Parallel" at bounding box center [167, 139] width 4 height 4
radio input "true"
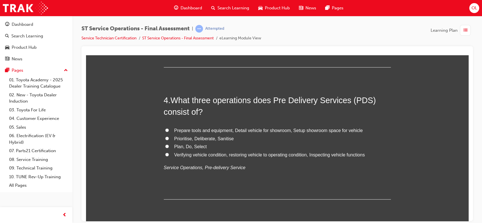
scroll to position [418, 0]
click at [165, 153] on input "Verifying vehicle condition, restoring vehicle to operating condition, Inspecti…" at bounding box center [167, 154] width 4 height 4
radio input "true"
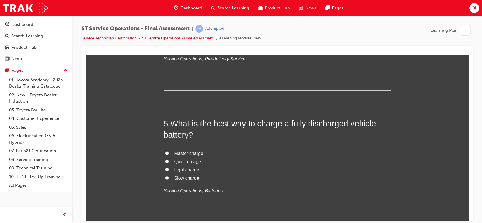
scroll to position [527, 0]
click at [165, 177] on input "Slow charge" at bounding box center [167, 177] width 4 height 4
radio input "true"
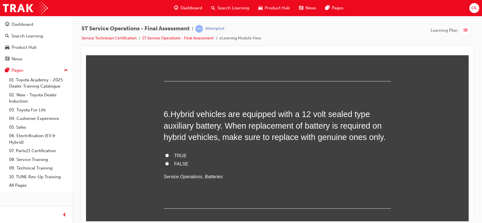
scroll to position [671, 0]
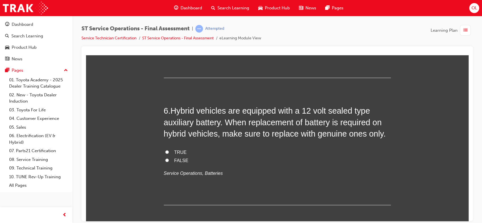
click at [165, 151] on input "TRUE" at bounding box center [167, 152] width 4 height 4
radio input "true"
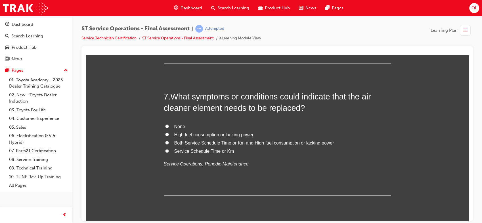
scroll to position [813, 0]
click at [165, 150] on input "Service Schedule Time or Km" at bounding box center [167, 151] width 4 height 4
radio input "true"
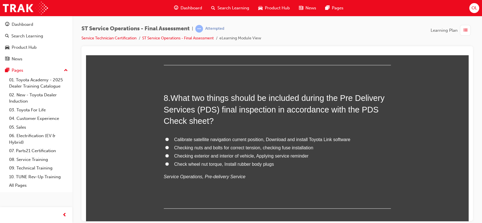
scroll to position [943, 0]
click at [165, 154] on input "Checking exterior and interior of vehicle, Applying service reminder" at bounding box center [167, 155] width 4 height 4
radio input "true"
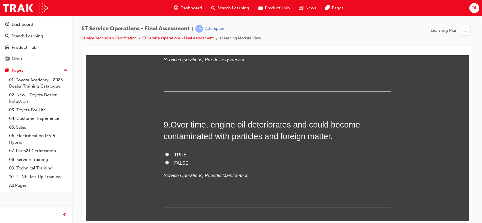
scroll to position [1061, 0]
click at [165, 153] on input "TRUE" at bounding box center [167, 154] width 4 height 4
radio input "true"
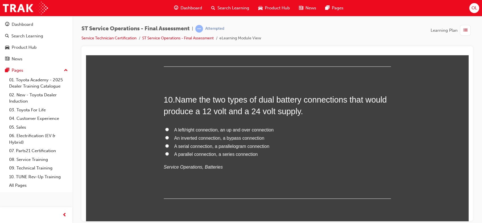
scroll to position [1201, 0]
click at [165, 153] on input "A parallel connection, a series connection" at bounding box center [167, 154] width 4 height 4
radio input "true"
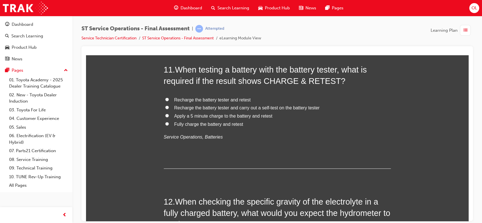
scroll to position [1363, 0]
click at [165, 122] on input "Fully charge the battery and retest" at bounding box center [167, 124] width 4 height 4
radio input "true"
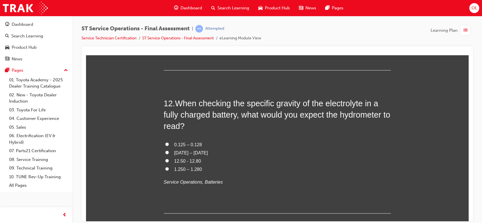
scroll to position [1461, 0]
click at [165, 167] on input "1.250 – 1.280" at bounding box center [167, 169] width 4 height 4
radio input "true"
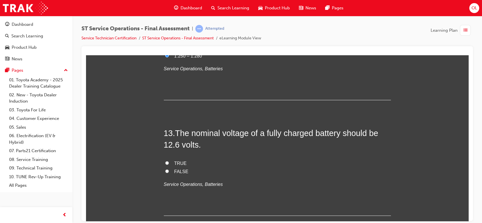
scroll to position [1575, 0]
click at [165, 161] on input "TRUE" at bounding box center [167, 163] width 4 height 4
radio input "true"
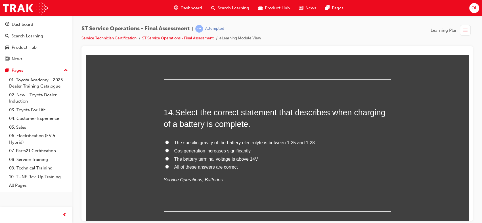
scroll to position [1714, 0]
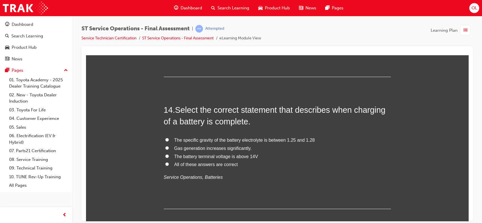
click at [165, 164] on input "All of these answers are correct" at bounding box center [167, 164] width 4 height 4
radio input "true"
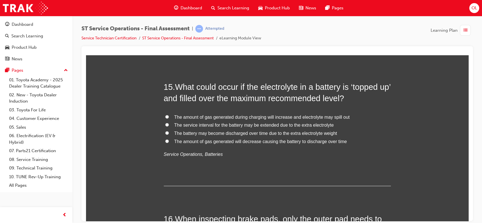
scroll to position [1870, 0]
click at [165, 115] on input "The amount of gas generated during charging will increase and electrolyte may s…" at bounding box center [167, 116] width 4 height 4
radio input "true"
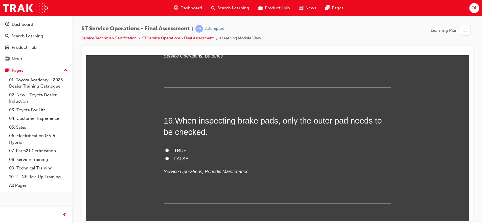
scroll to position [1968, 0]
click at [165, 157] on input "FALSE" at bounding box center [167, 158] width 4 height 4
radio input "true"
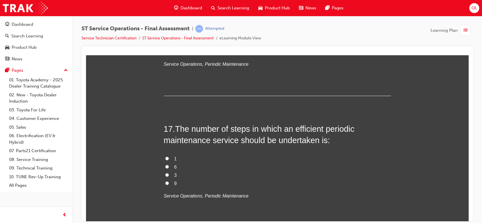
scroll to position [2075, 0]
click at [165, 174] on input "3" at bounding box center [167, 175] width 4 height 4
radio input "true"
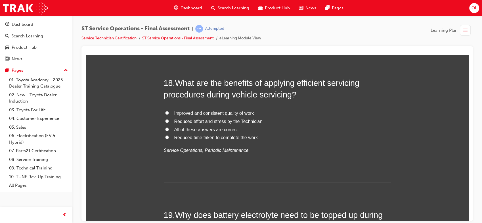
scroll to position [2254, 0]
click at [165, 128] on input "All of these answers are correct" at bounding box center [167, 129] width 4 height 4
radio input "true"
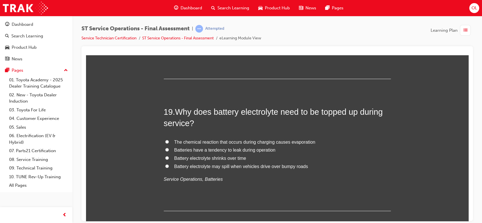
scroll to position [2365, 0]
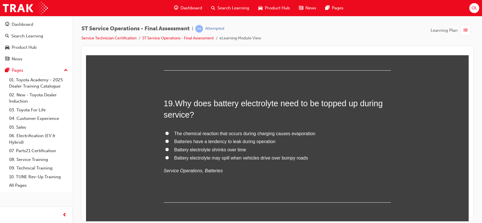
click at [165, 148] on input "Battery electrolyte shrinks over time" at bounding box center [167, 150] width 4 height 4
radio input "true"
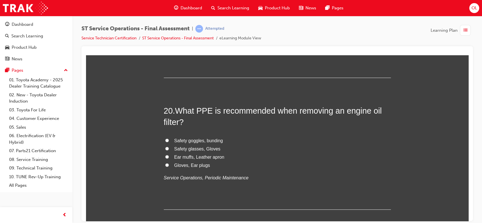
scroll to position [2490, 0]
click at [165, 148] on input "Safety glasses, Gloves" at bounding box center [167, 148] width 4 height 4
radio input "true"
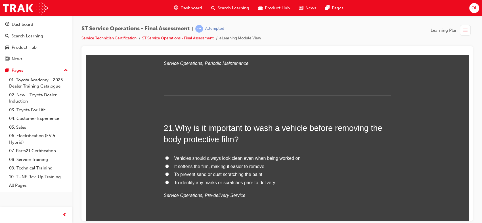
scroll to position [2605, 0]
click at [165, 180] on input "To identify any marks or scratches prior to delivery" at bounding box center [167, 182] width 4 height 4
radio input "true"
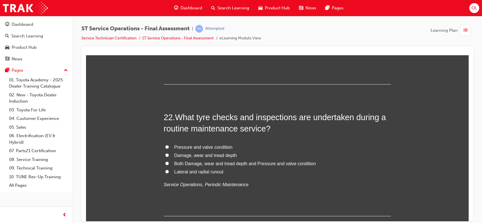
scroll to position [2747, 0]
click at [165, 163] on input "Both Damage, wear and tread depth and Pressure and valve condition" at bounding box center [167, 163] width 4 height 4
radio input "true"
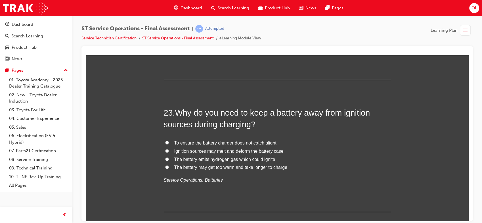
scroll to position [2885, 0]
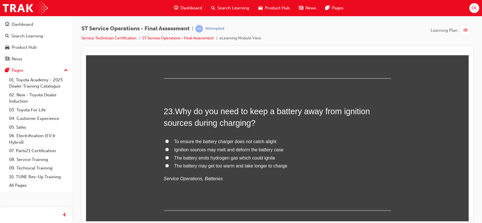
click at [165, 156] on input "The battery emits hydrogen gas which could ignite" at bounding box center [167, 158] width 4 height 4
radio input "true"
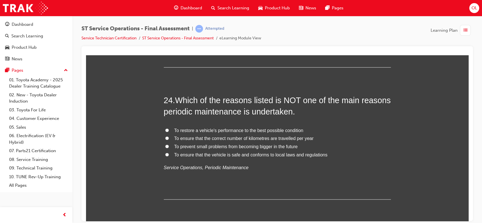
scroll to position [3027, 0]
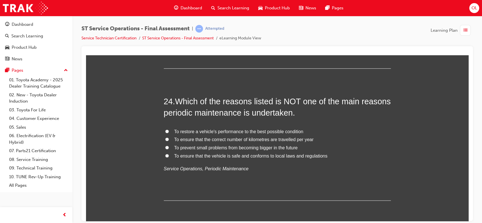
drag, startPoint x: 122, startPoint y: 165, endPoint x: 118, endPoint y: 167, distance: 5.0
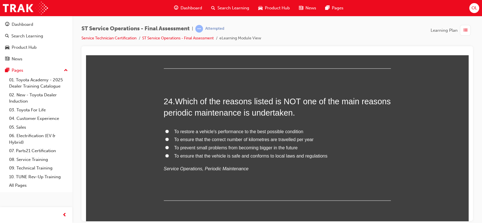
click at [165, 138] on input "To ensure that the correct number of kilometres are travelled per year" at bounding box center [167, 139] width 4 height 4
radio input "true"
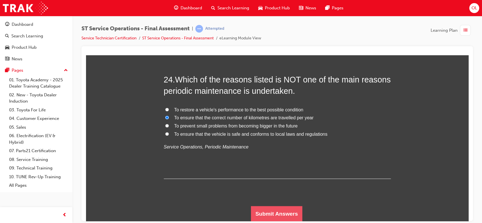
click at [255, 217] on button "Submit Answers" at bounding box center [277, 214] width 52 height 16
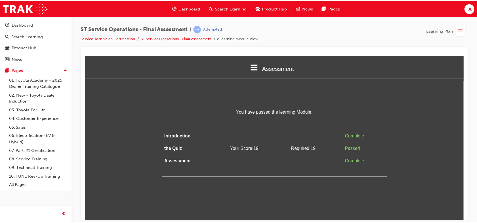
scroll to position [0, 0]
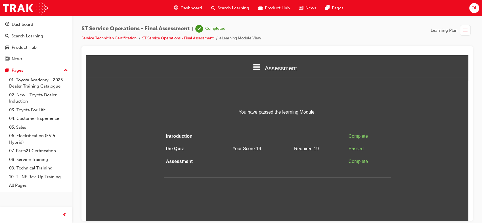
click at [115, 39] on link "Service Technician Certification" at bounding box center [108, 38] width 55 height 5
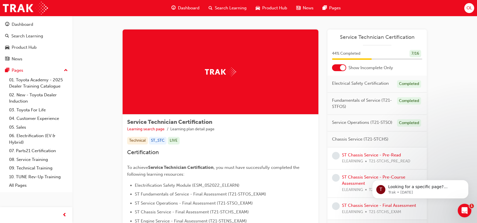
click at [340, 70] on div at bounding box center [343, 68] width 6 height 6
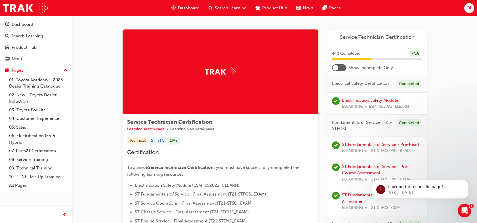
click at [340, 66] on div at bounding box center [339, 67] width 14 height 7
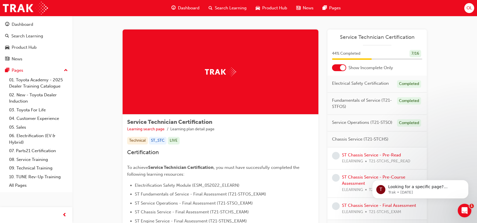
click at [468, 5] on span "OL" at bounding box center [469, 8] width 6 height 7
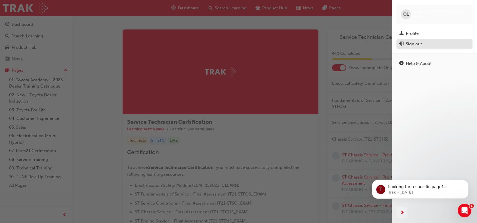
click at [410, 42] on div "Sign out" at bounding box center [414, 44] width 16 height 7
